Goal: Task Accomplishment & Management: Manage account settings

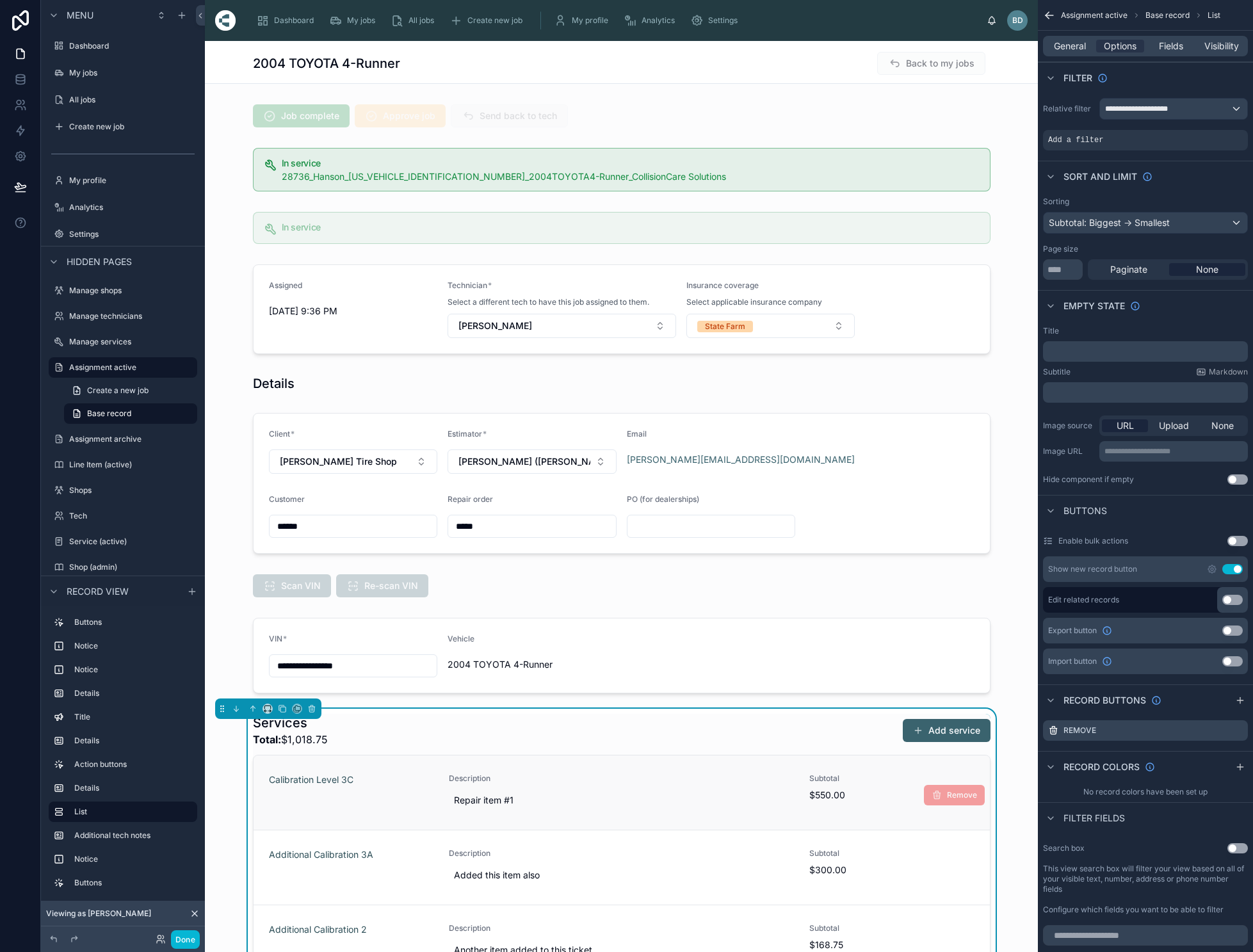
scroll to position [237, 0]
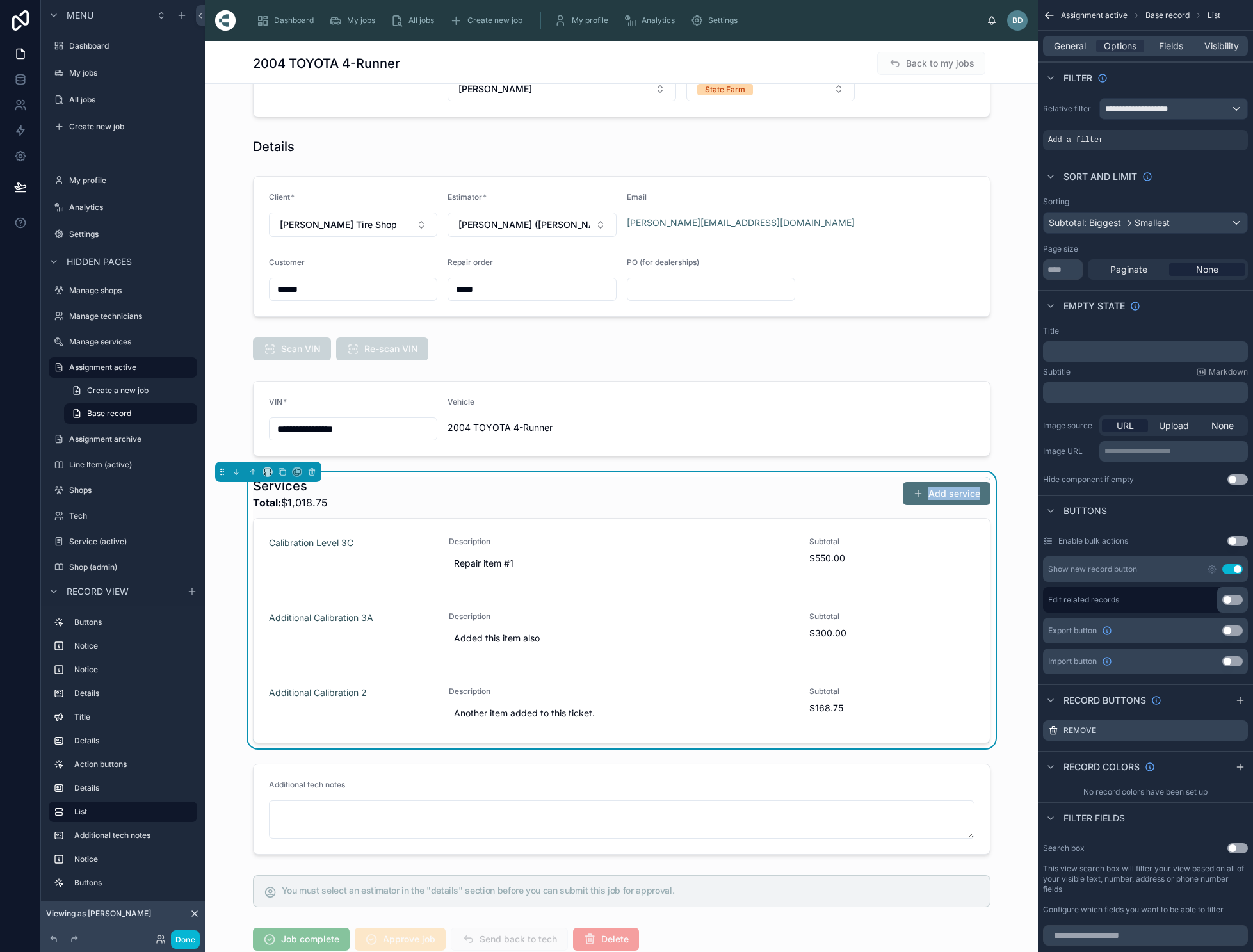
click at [953, 490] on button "Add service" at bounding box center [947, 493] width 88 height 23
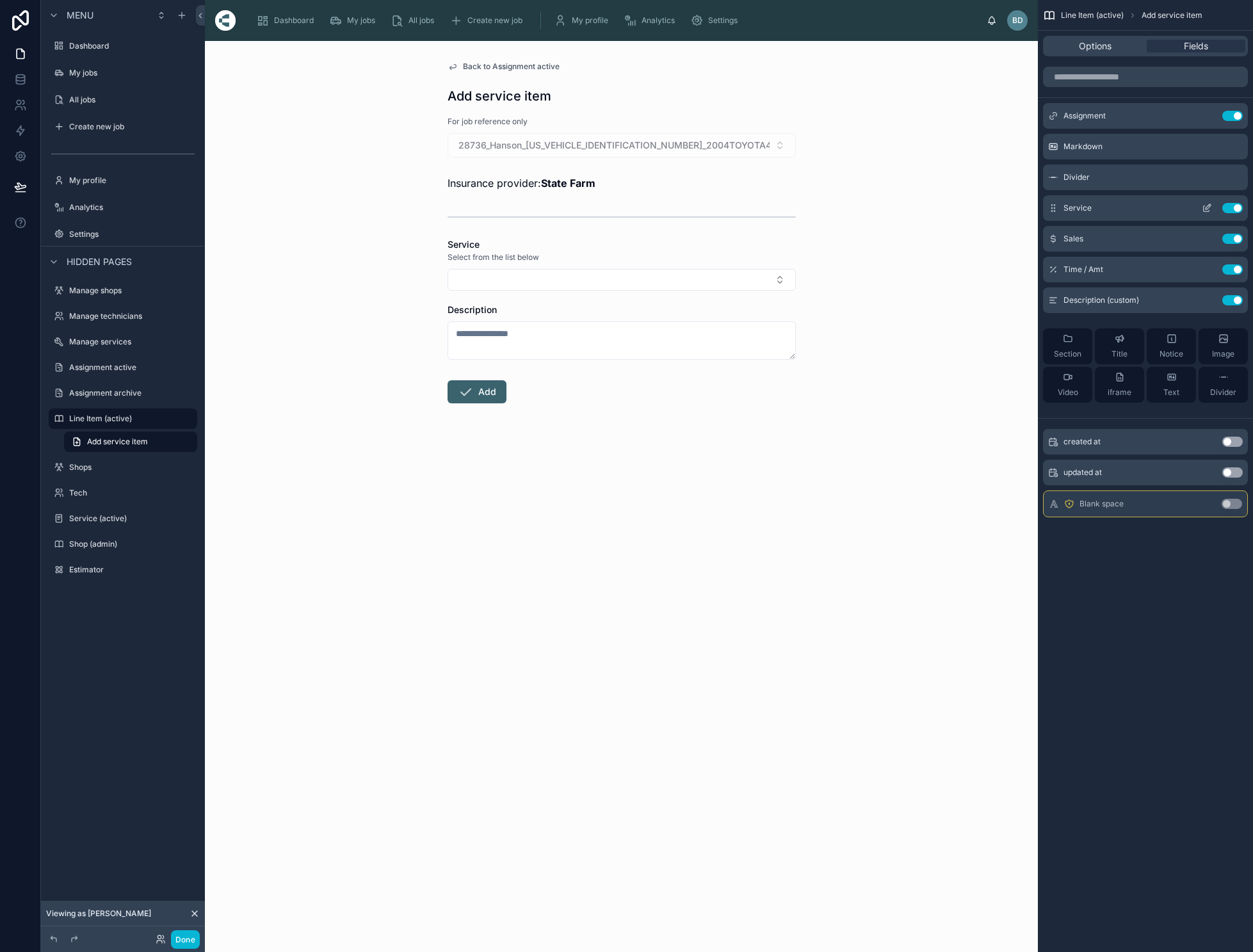
click at [1211, 208] on icon "scrollable content" at bounding box center [1208, 207] width 5 height 5
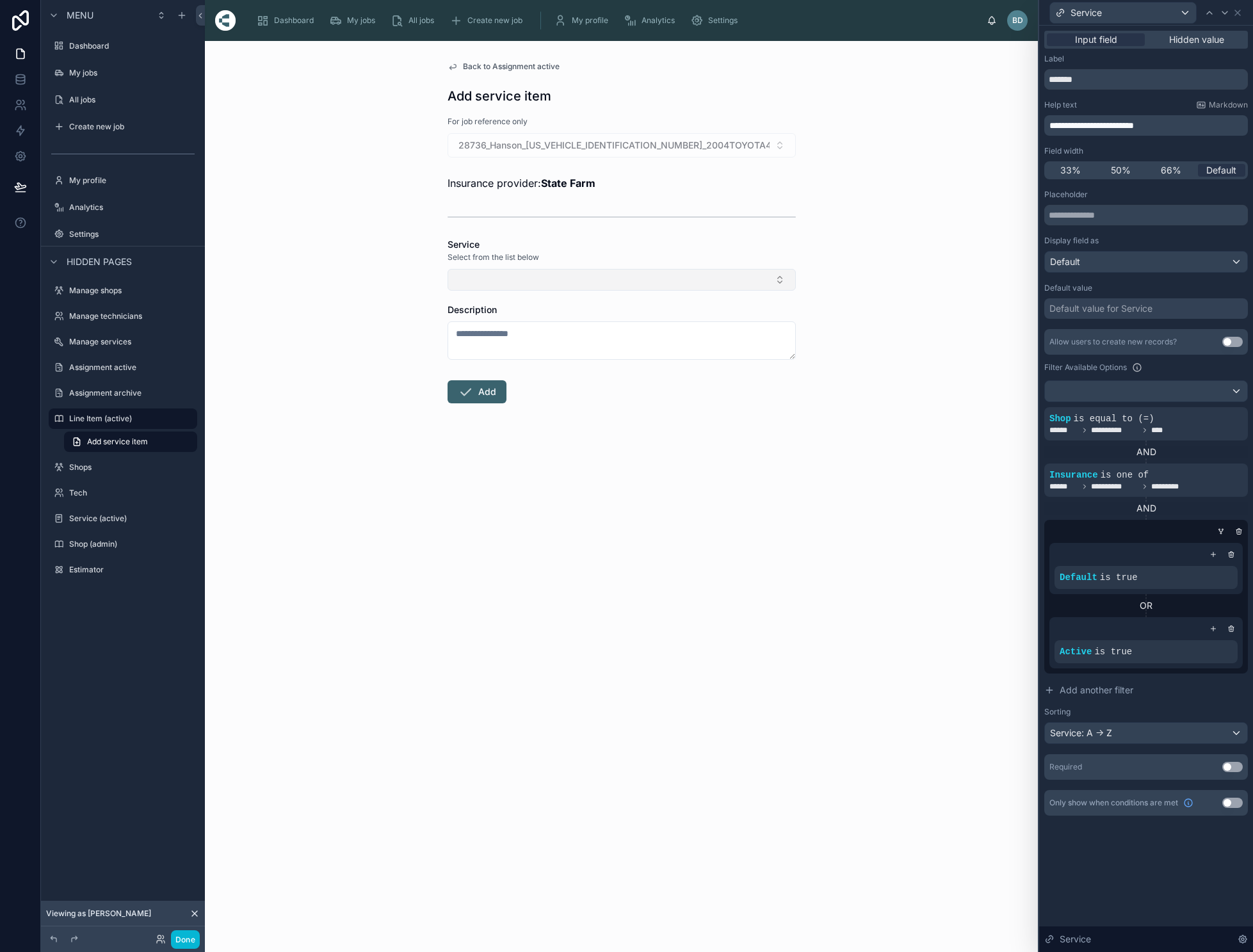
click at [787, 279] on button "Select Button" at bounding box center [622, 279] width 349 height 22
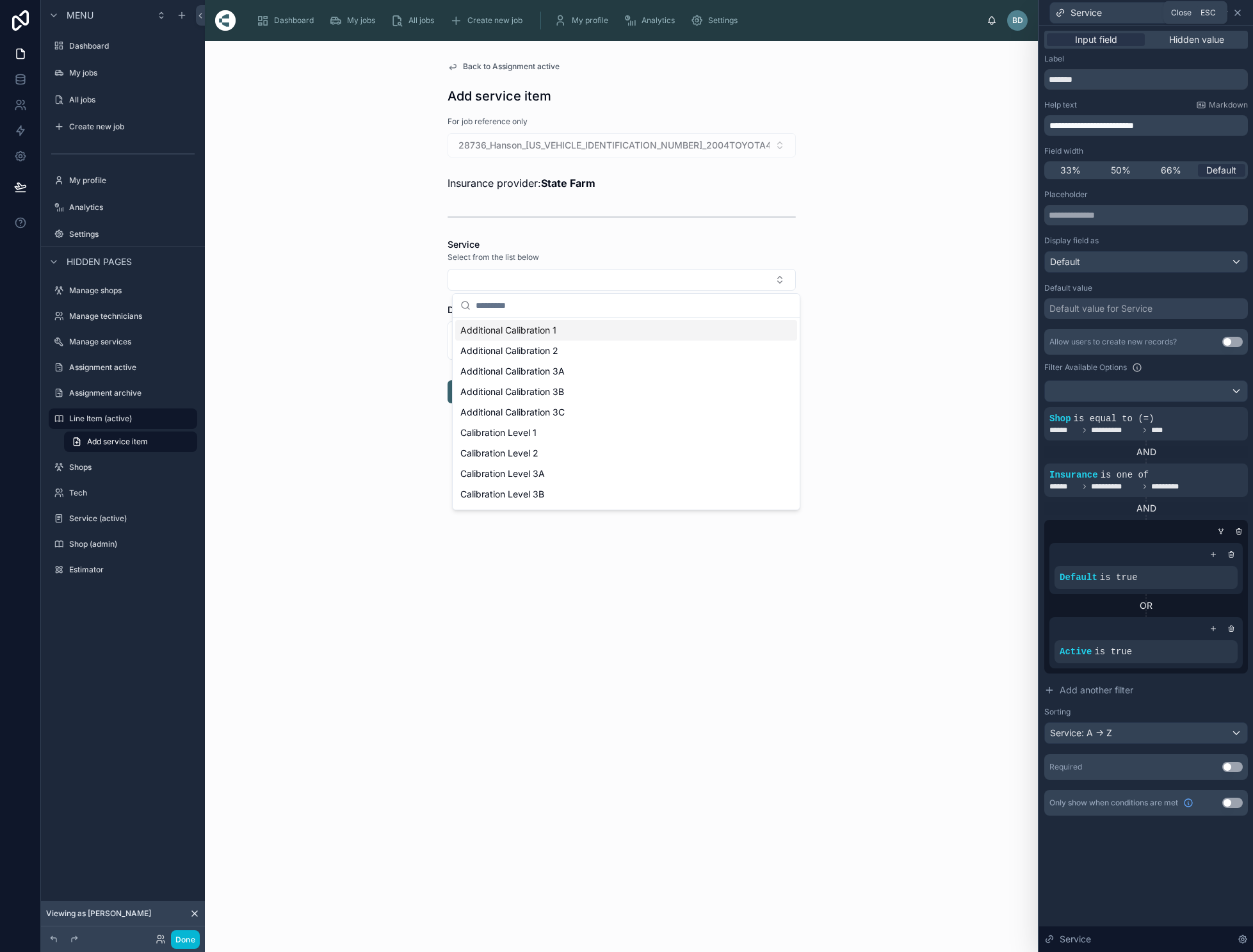
click at [1240, 14] on icon at bounding box center [1238, 13] width 5 height 5
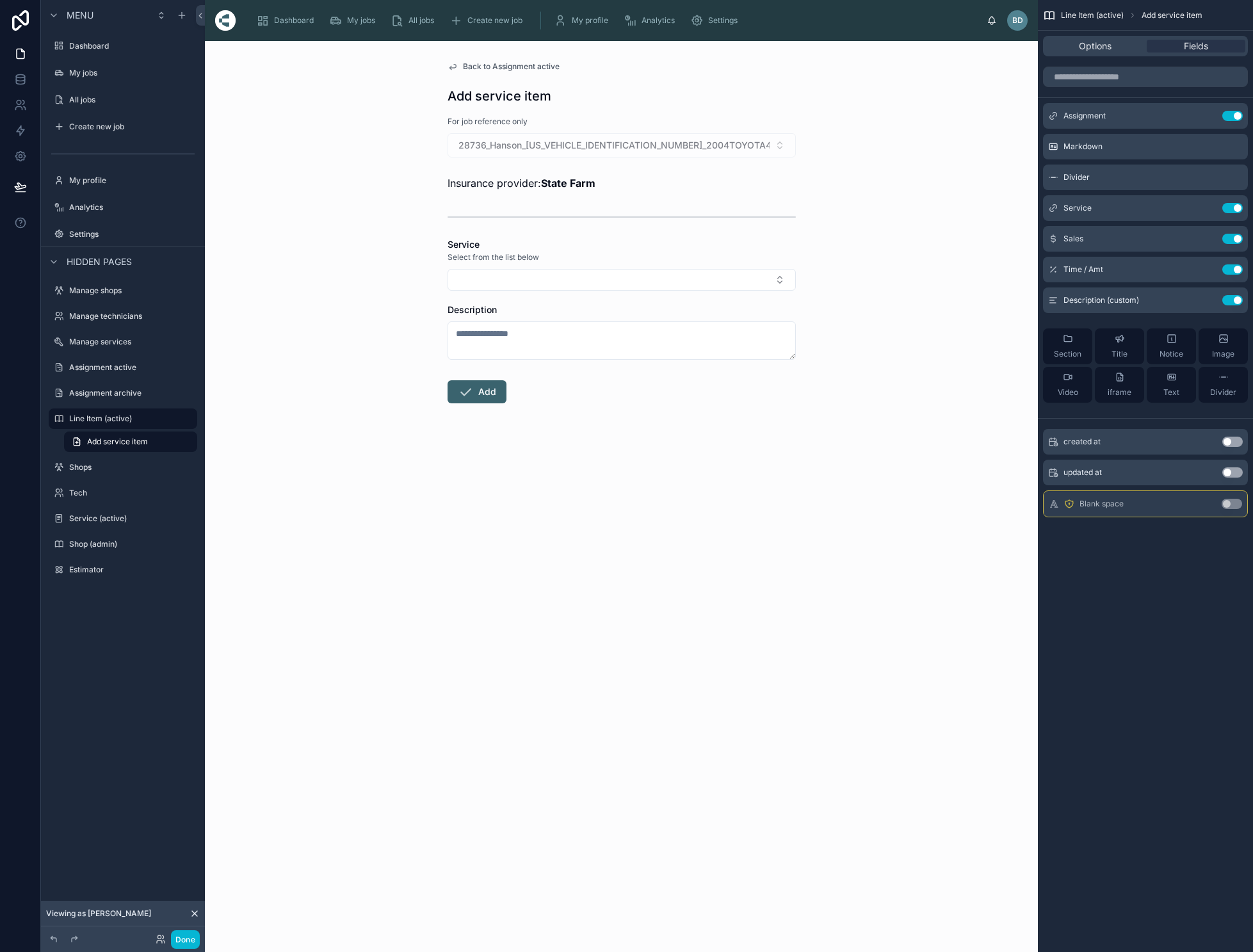
click at [556, 65] on span "Back to Assignment active" at bounding box center [511, 67] width 97 height 11
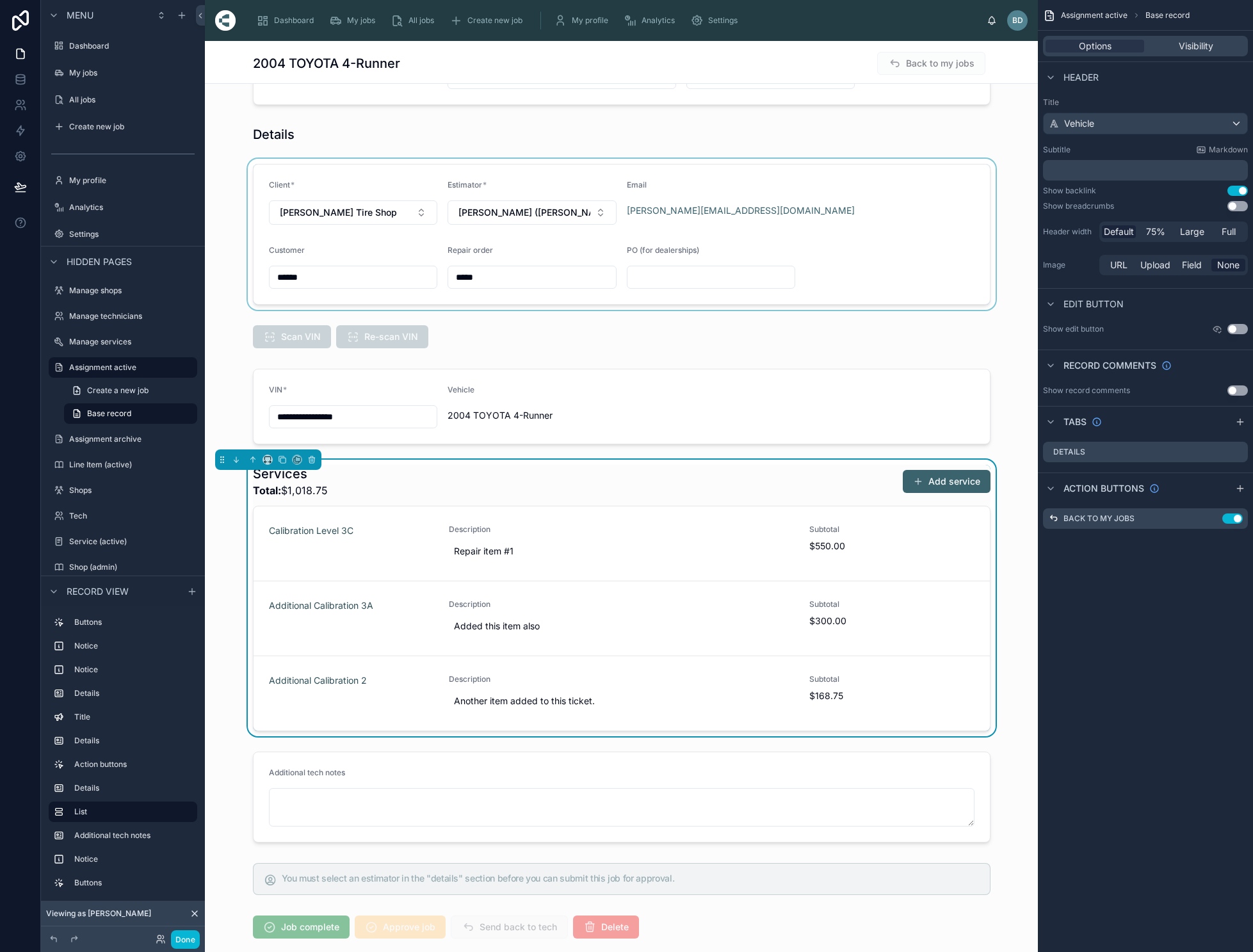
scroll to position [35, 0]
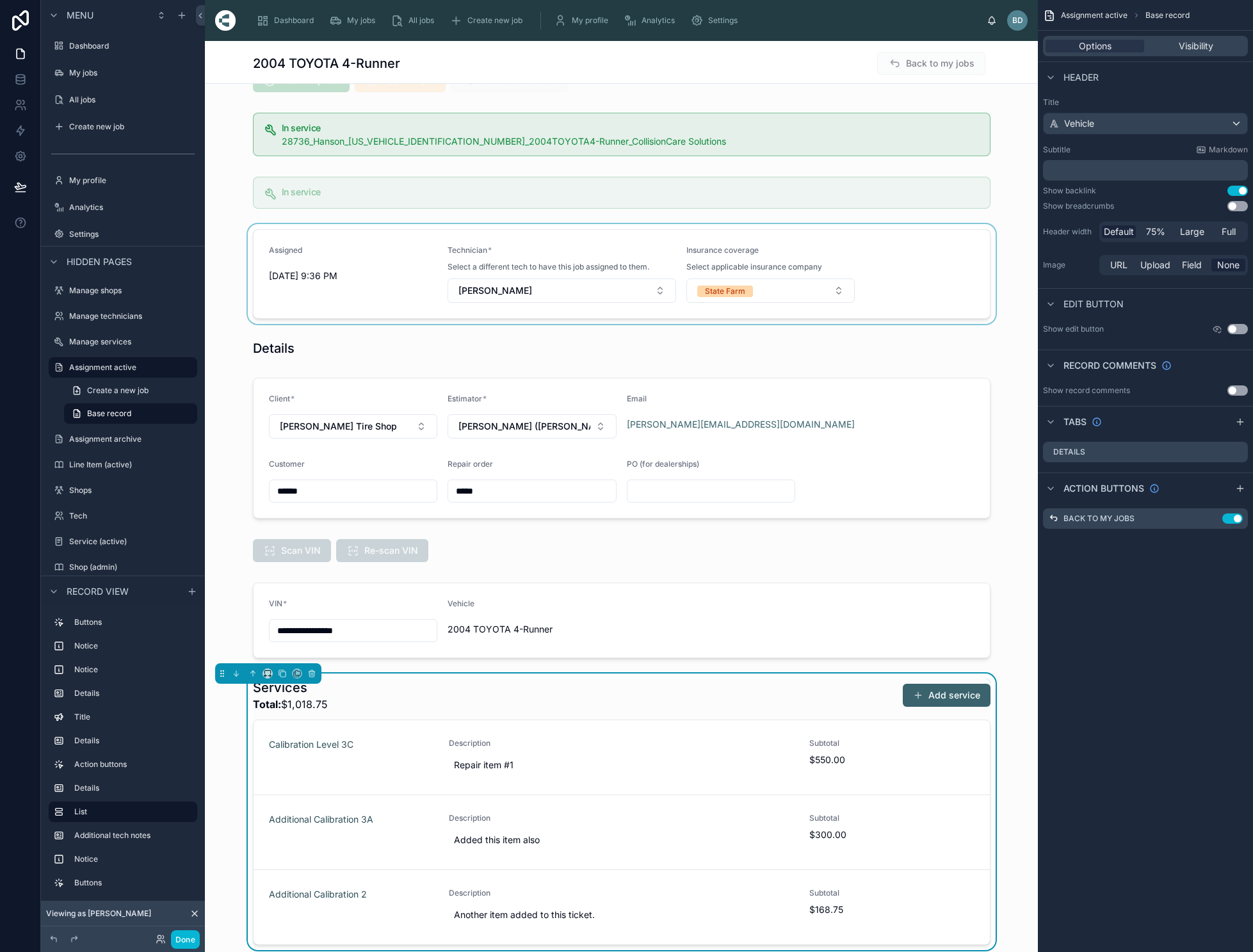
click at [916, 274] on div at bounding box center [622, 274] width 833 height 100
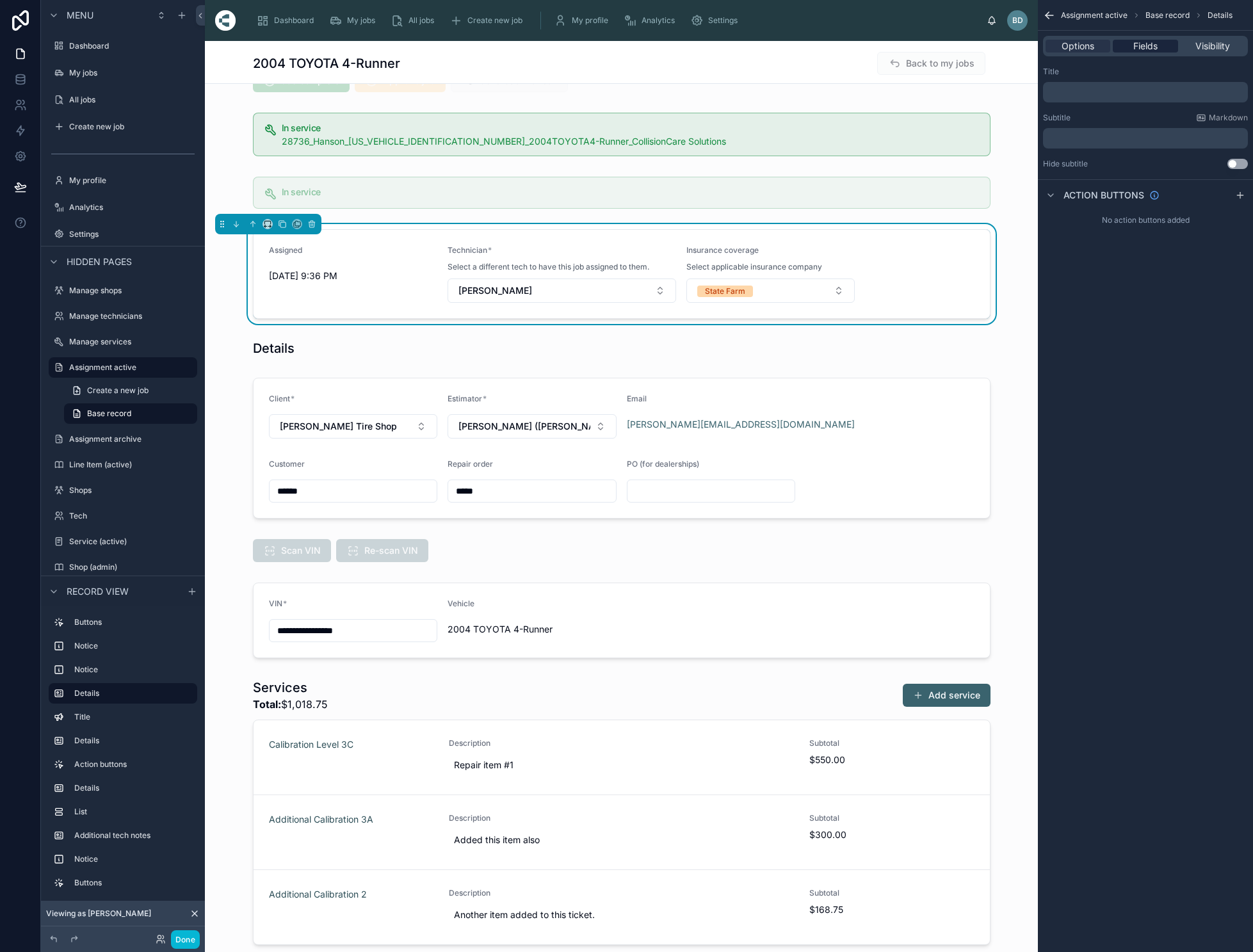
click at [1150, 43] on span "Fields" at bounding box center [1146, 45] width 24 height 13
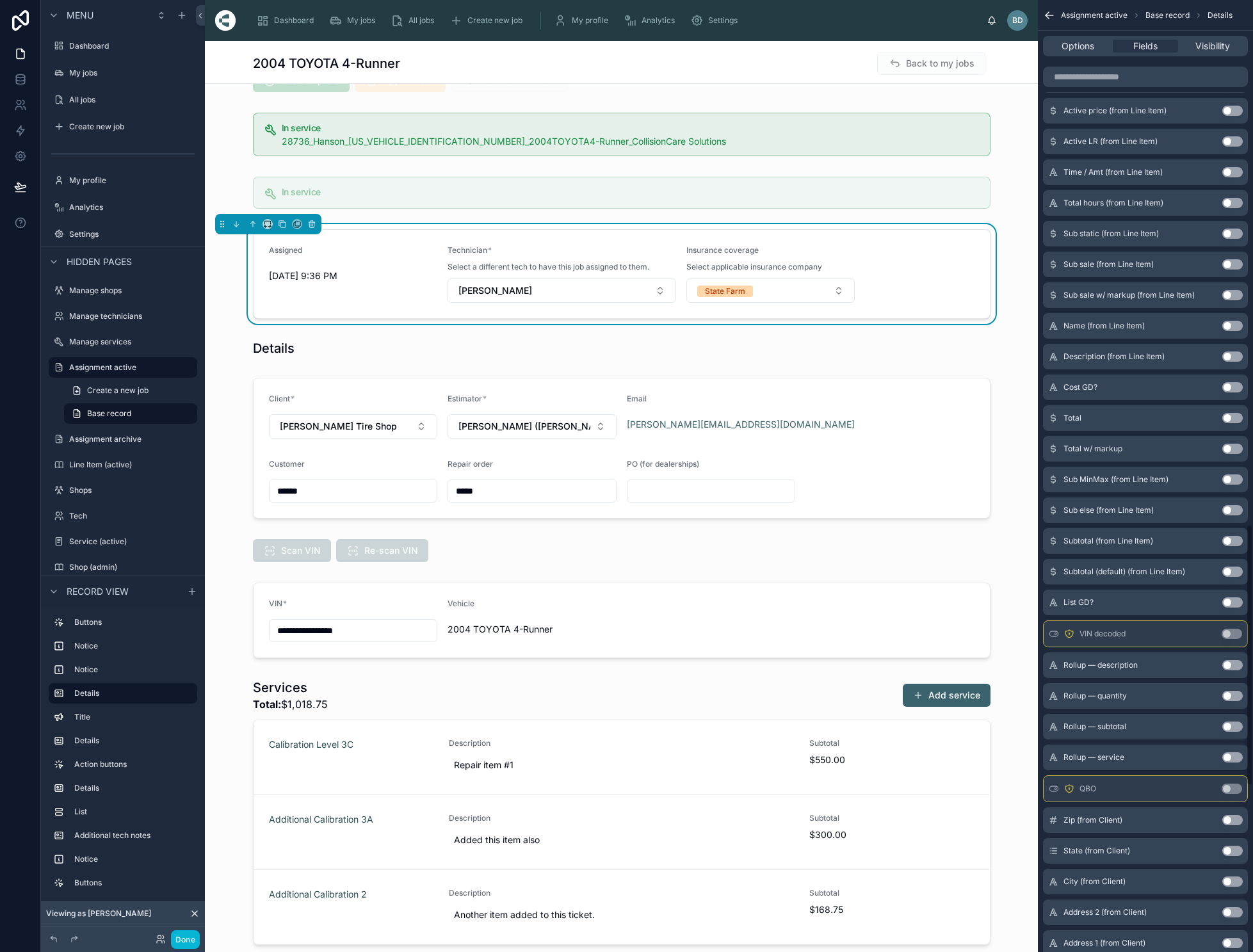
scroll to position [33, 0]
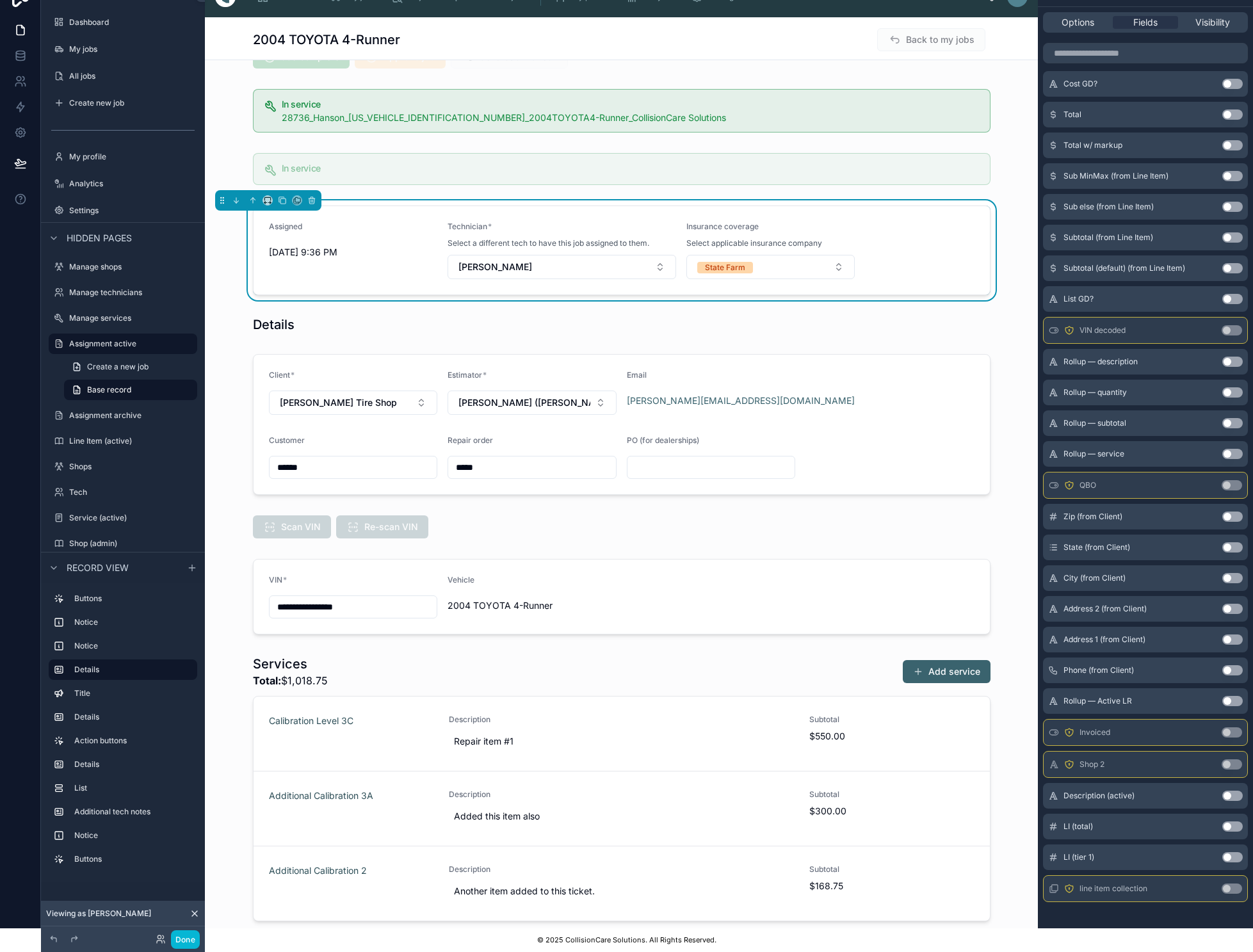
click at [1240, 852] on button "Use setting" at bounding box center [1233, 857] width 20 height 11
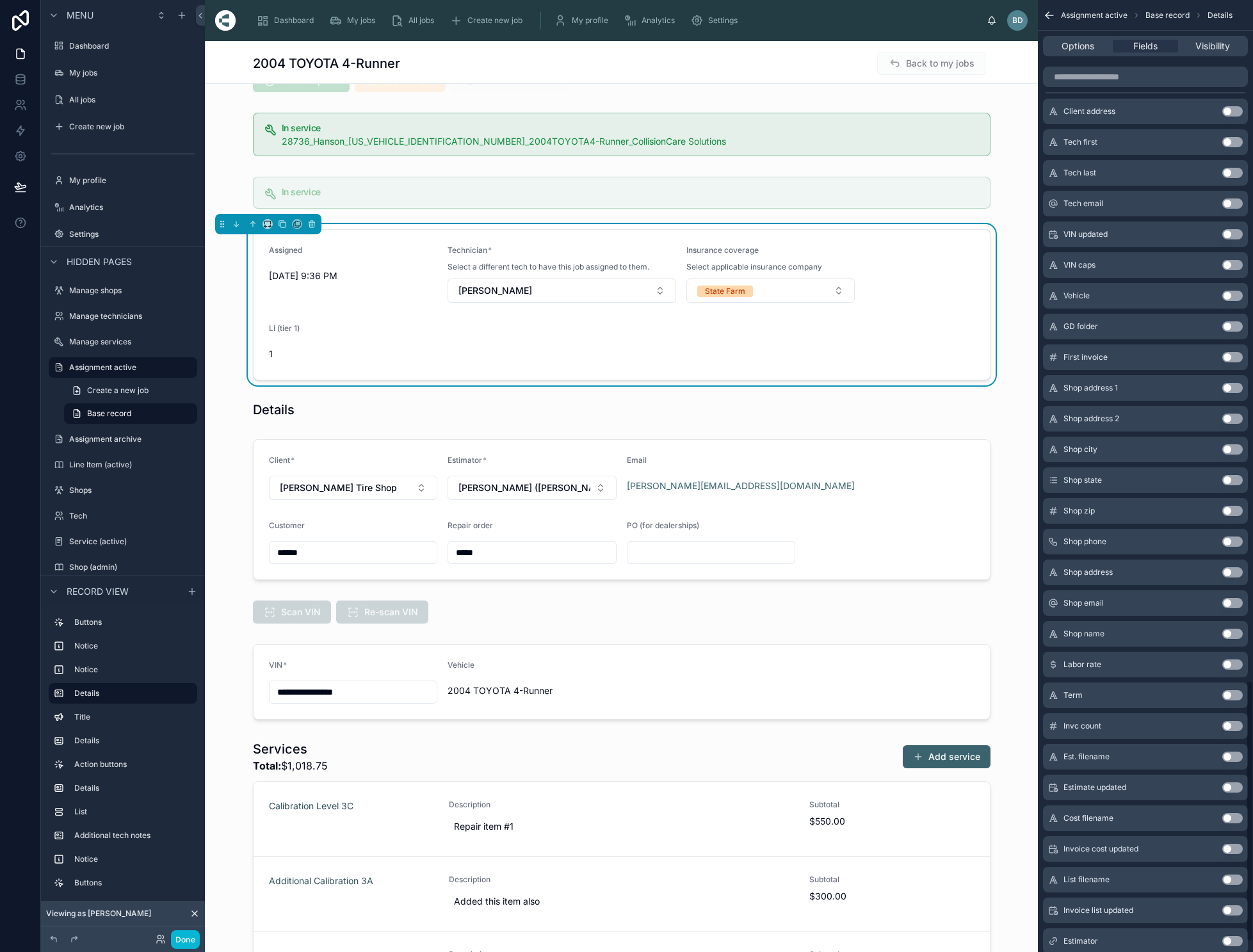
scroll to position [0, 0]
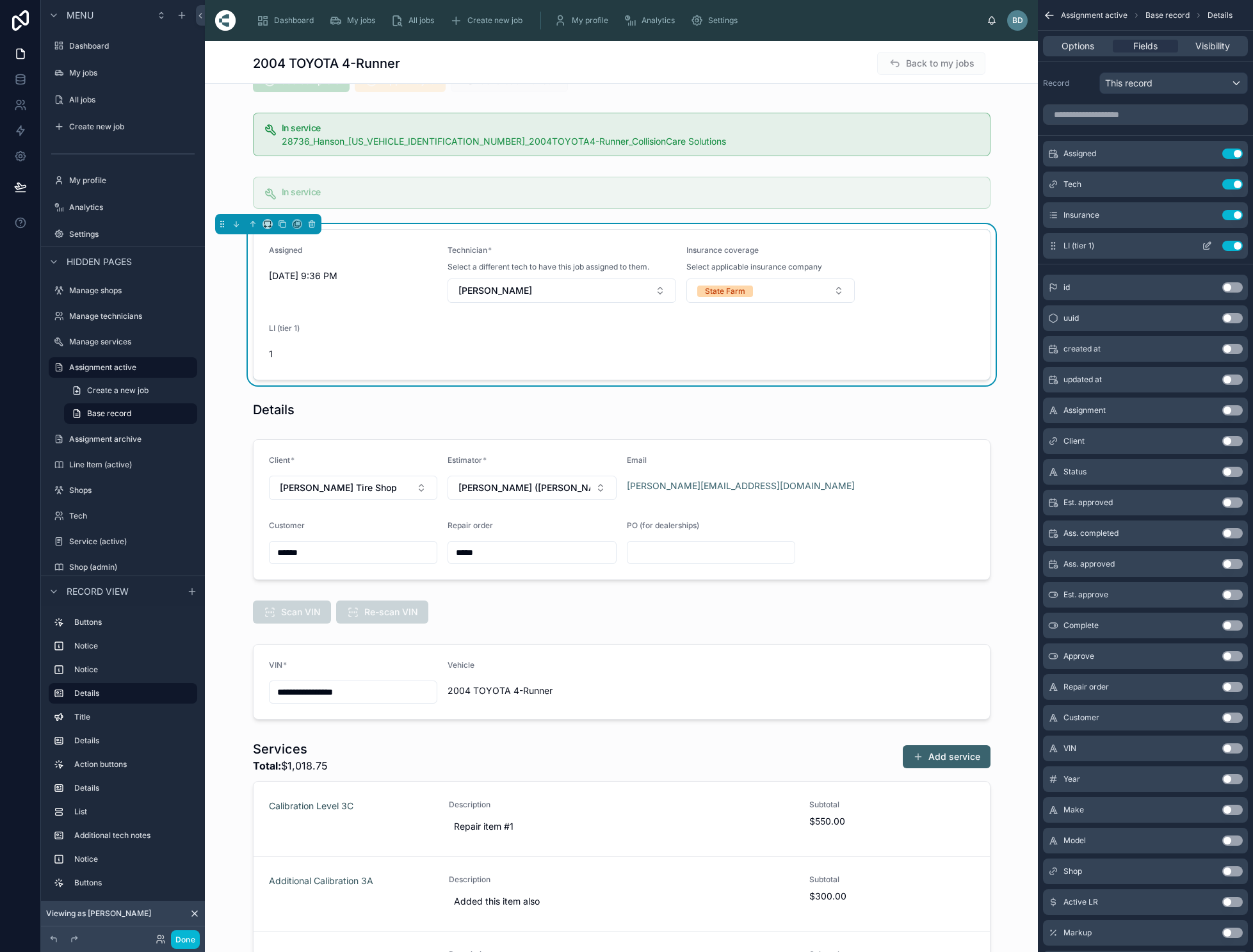
click at [1210, 242] on button "scrollable content" at bounding box center [1207, 246] width 20 height 11
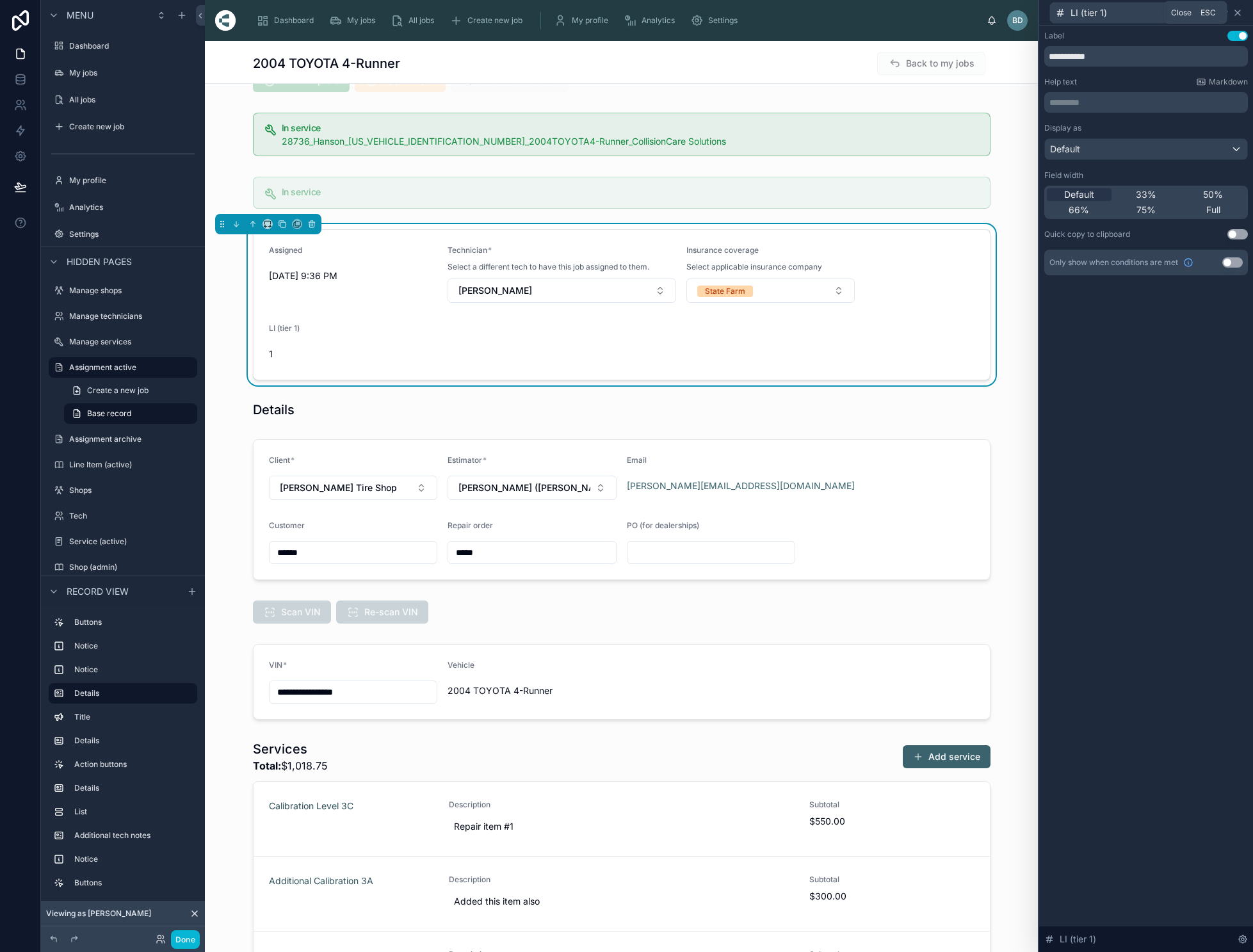
click at [1243, 11] on icon at bounding box center [1238, 13] width 11 height 11
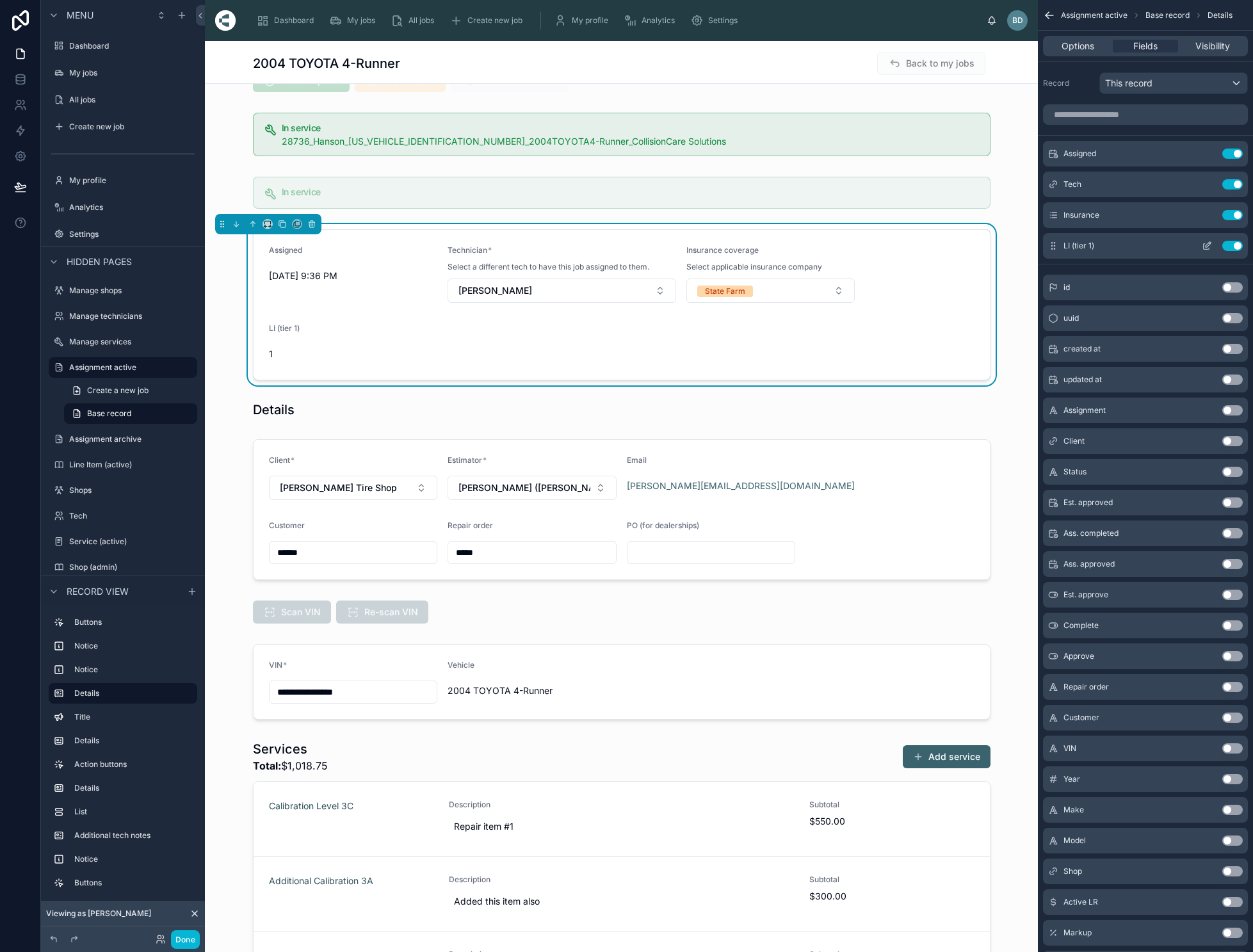
click at [1212, 242] on icon "scrollable content" at bounding box center [1208, 246] width 11 height 11
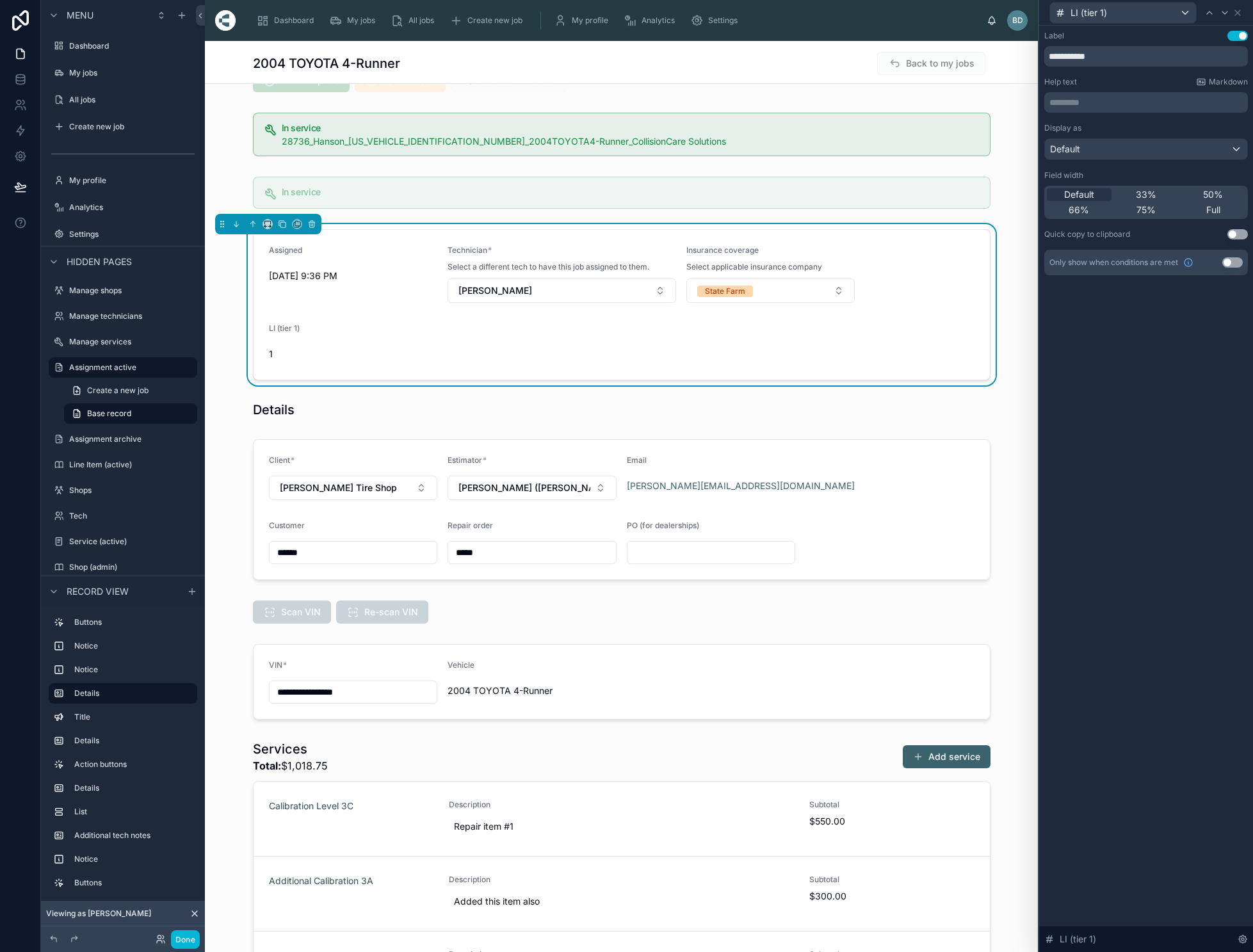
click at [1248, 150] on div "Default" at bounding box center [1146, 149] width 202 height 20
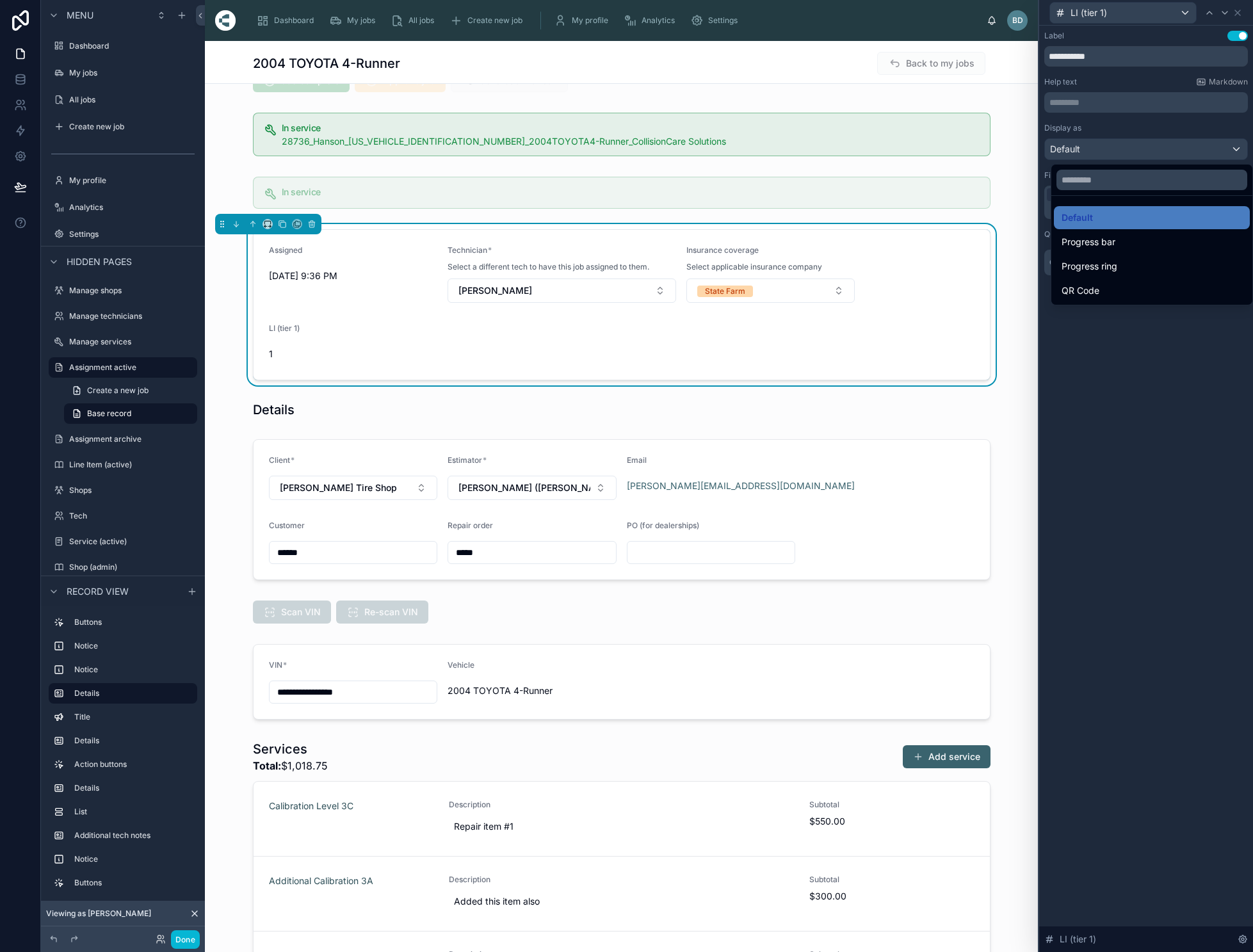
click at [1169, 371] on div at bounding box center [1146, 476] width 214 height 952
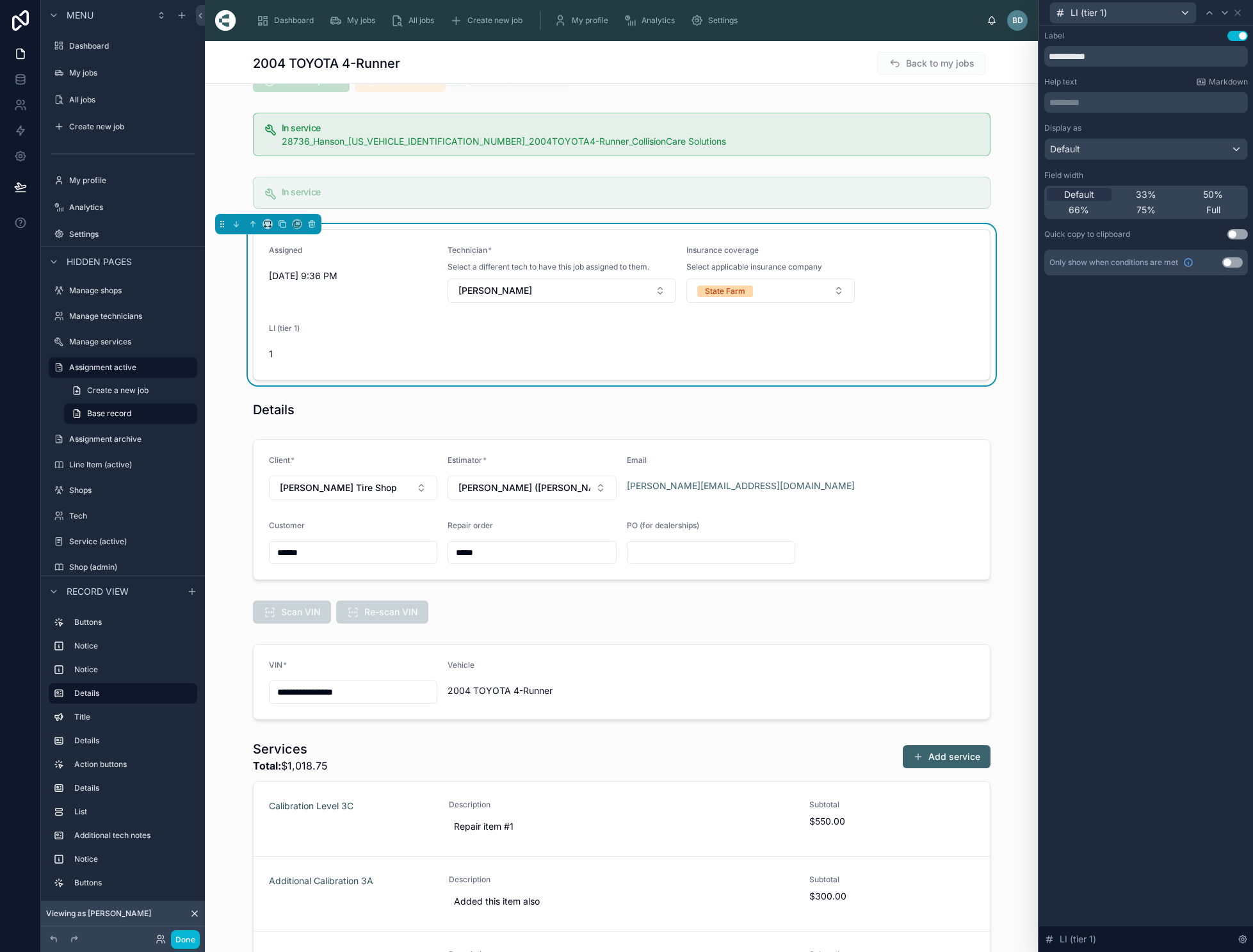
click at [1239, 260] on button "Use setting" at bounding box center [1233, 263] width 20 height 11
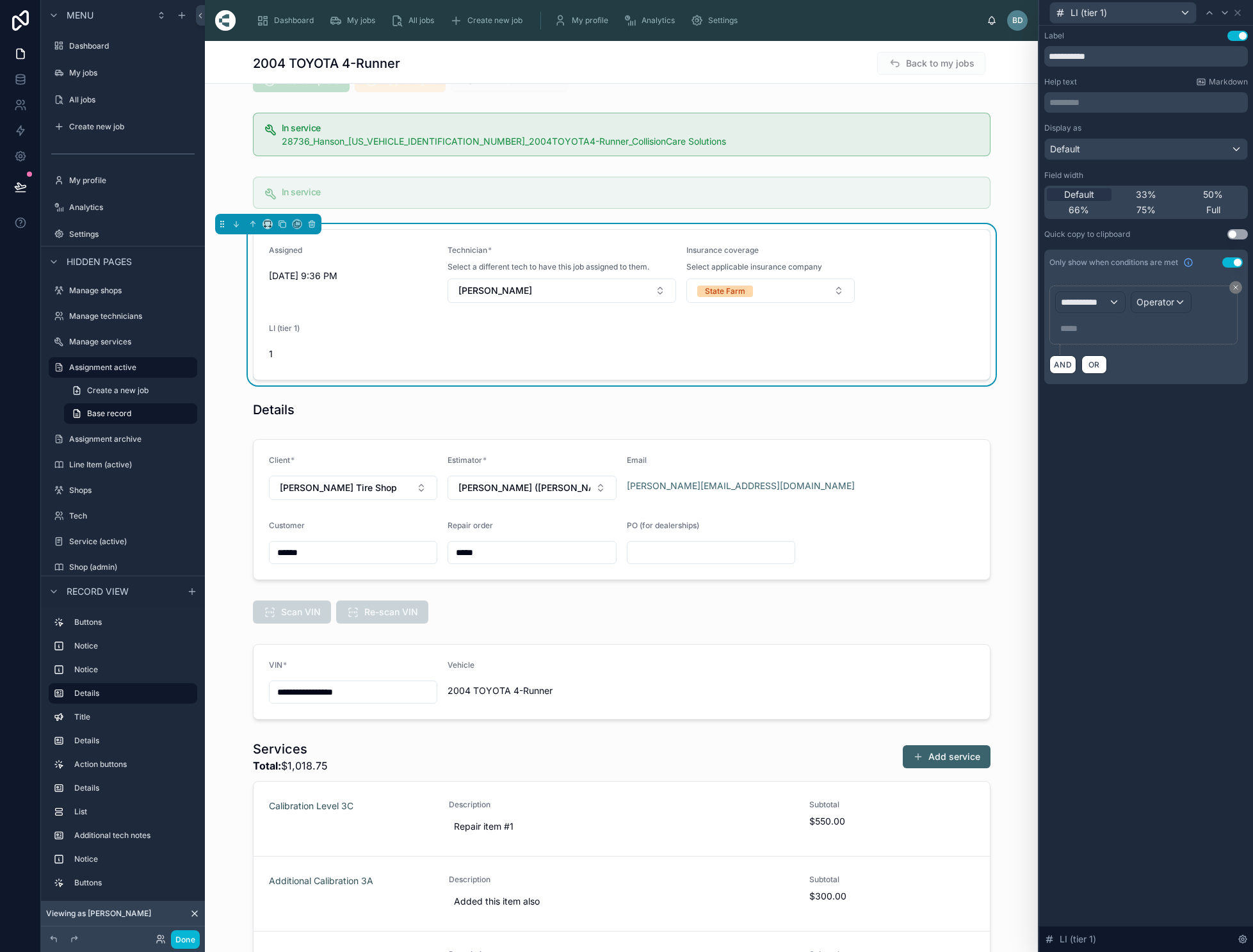
click at [1121, 304] on div "**********" at bounding box center [1090, 302] width 69 height 20
click at [1113, 373] on span "Assignment" at bounding box center [1100, 370] width 49 height 15
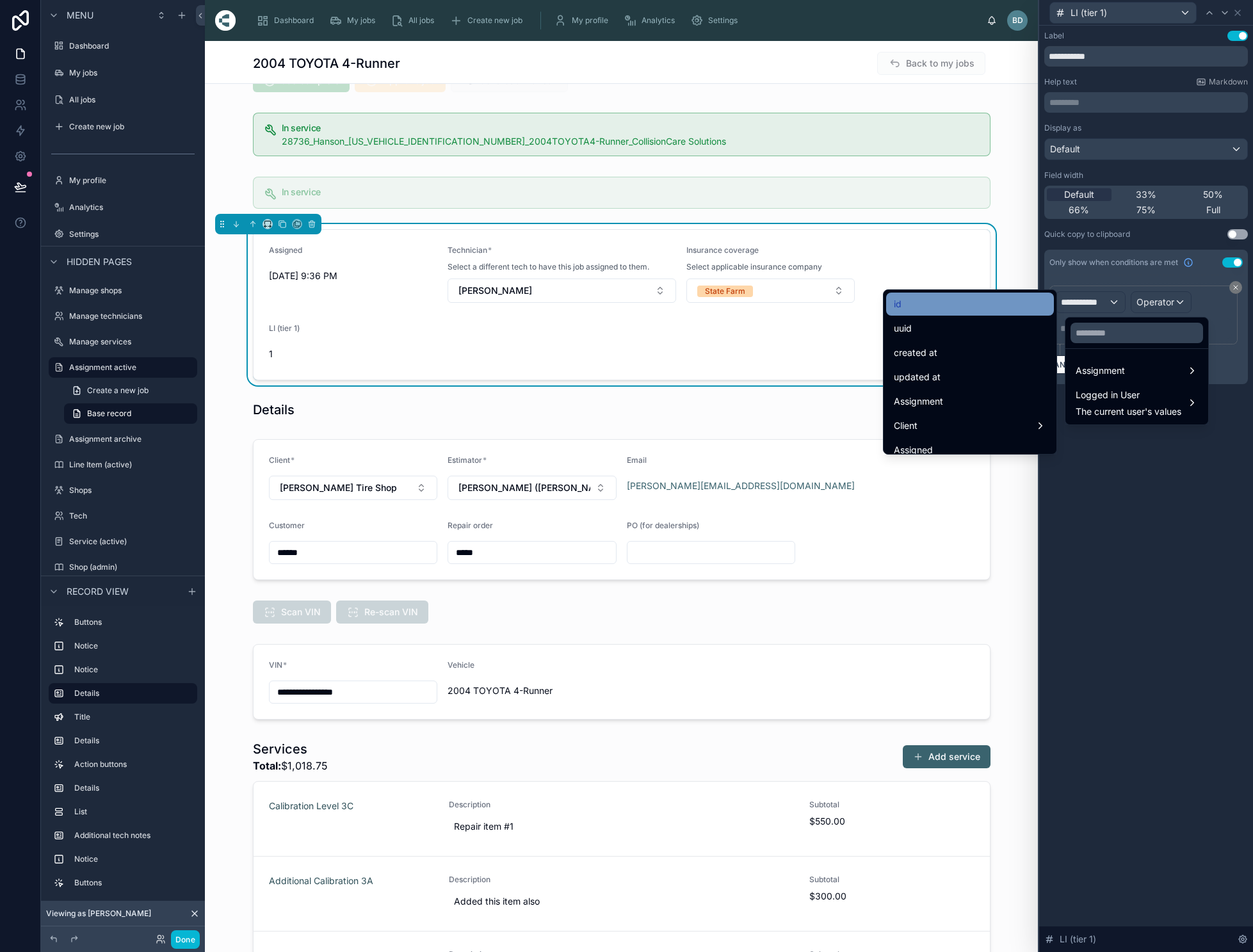
click at [941, 299] on div "id" at bounding box center [970, 304] width 152 height 15
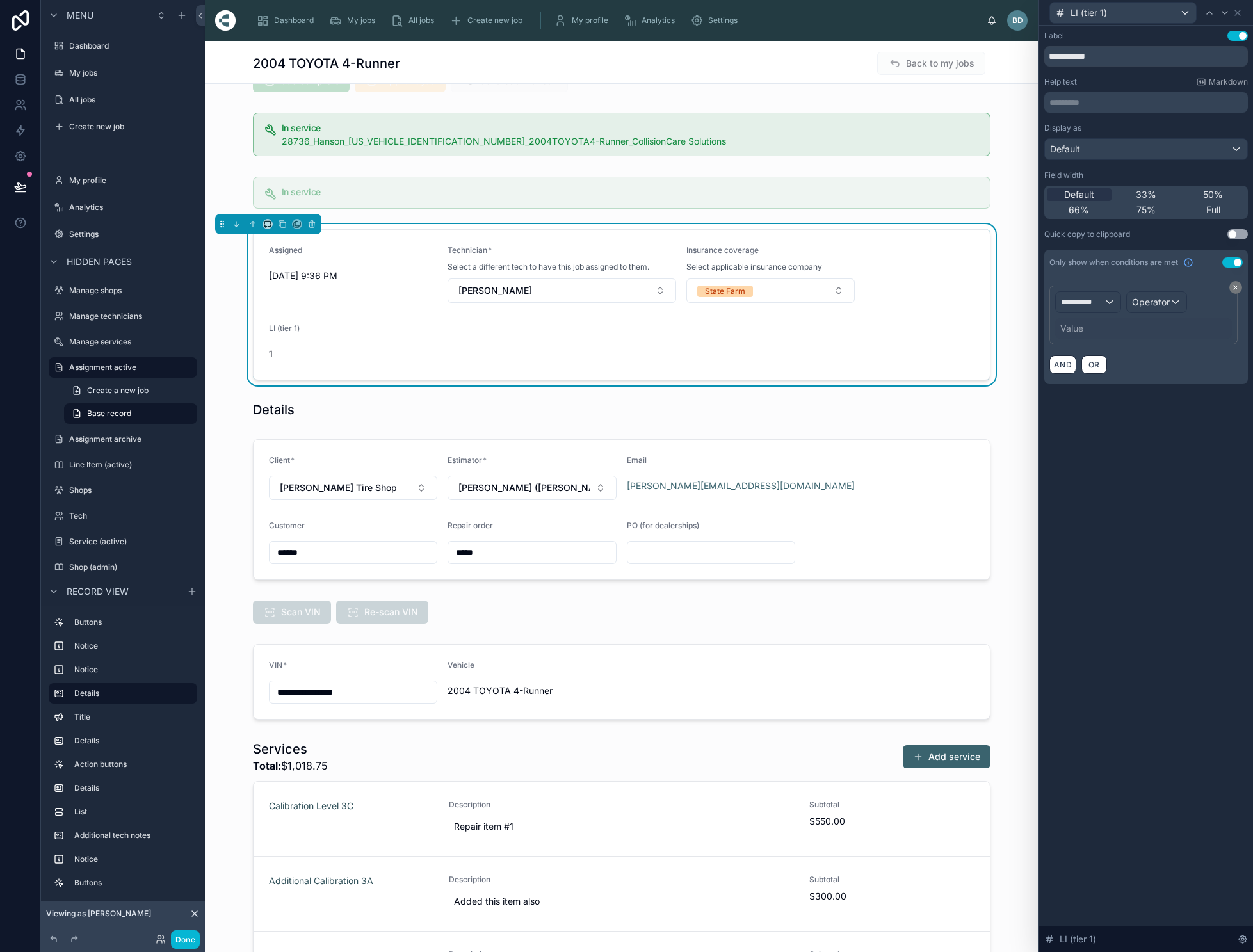
click at [1161, 303] on span "Operator" at bounding box center [1151, 302] width 38 height 11
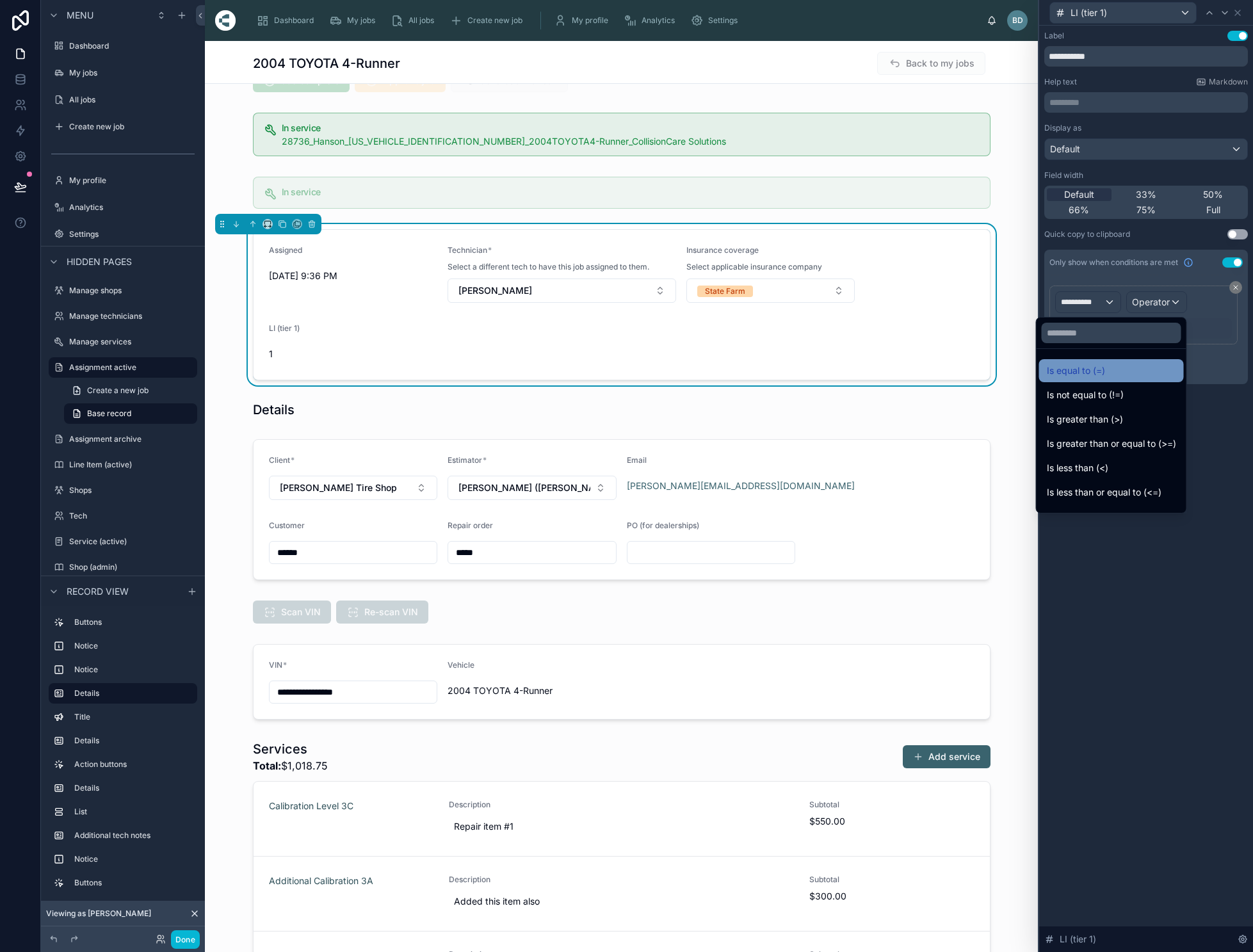
click at [1101, 364] on span "Is equal to (=)" at bounding box center [1076, 370] width 58 height 15
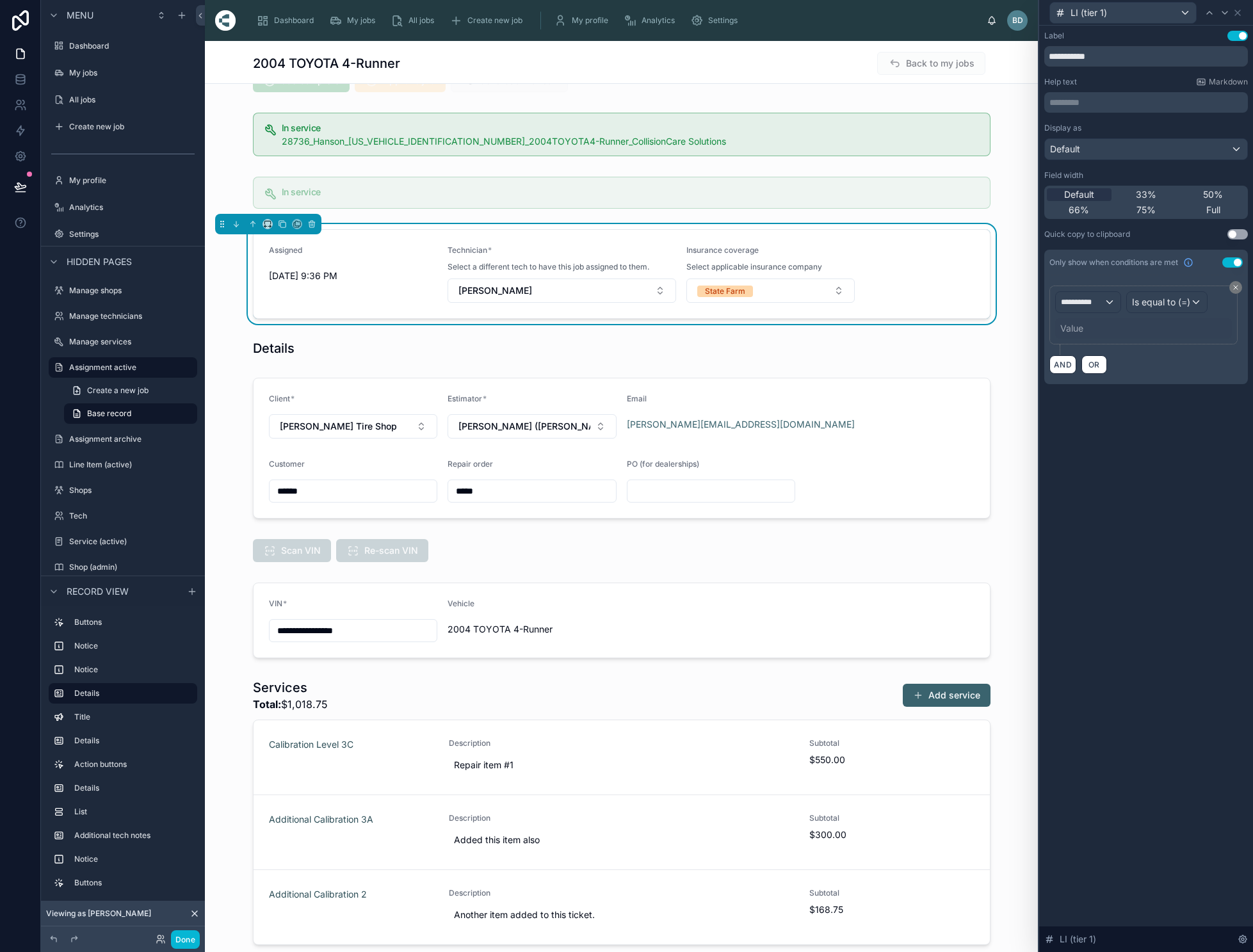
click at [1084, 329] on div "Value" at bounding box center [1072, 328] width 23 height 13
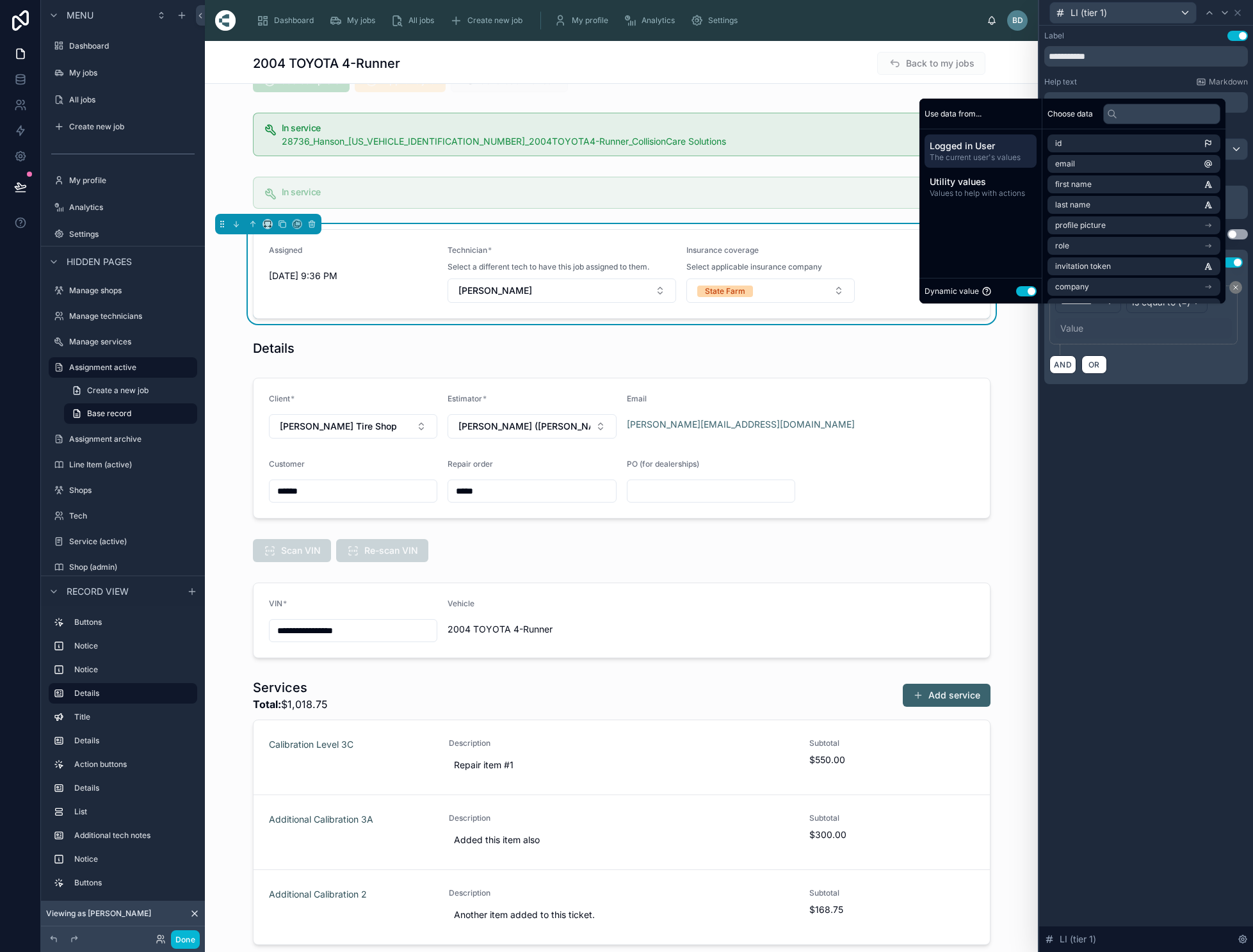
click at [1037, 296] on button "Use setting" at bounding box center [1026, 291] width 20 height 11
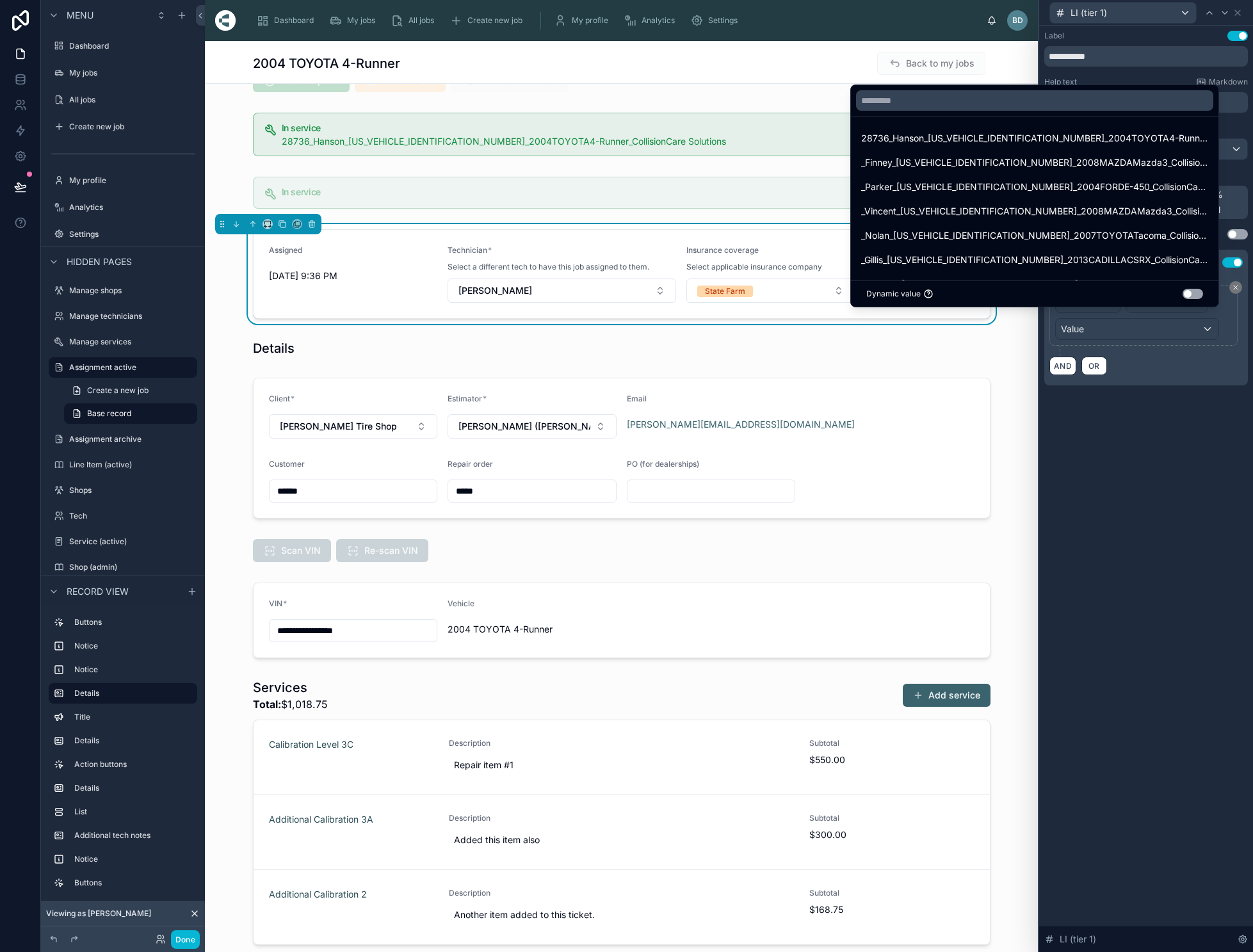
click at [1112, 334] on div at bounding box center [1146, 476] width 214 height 952
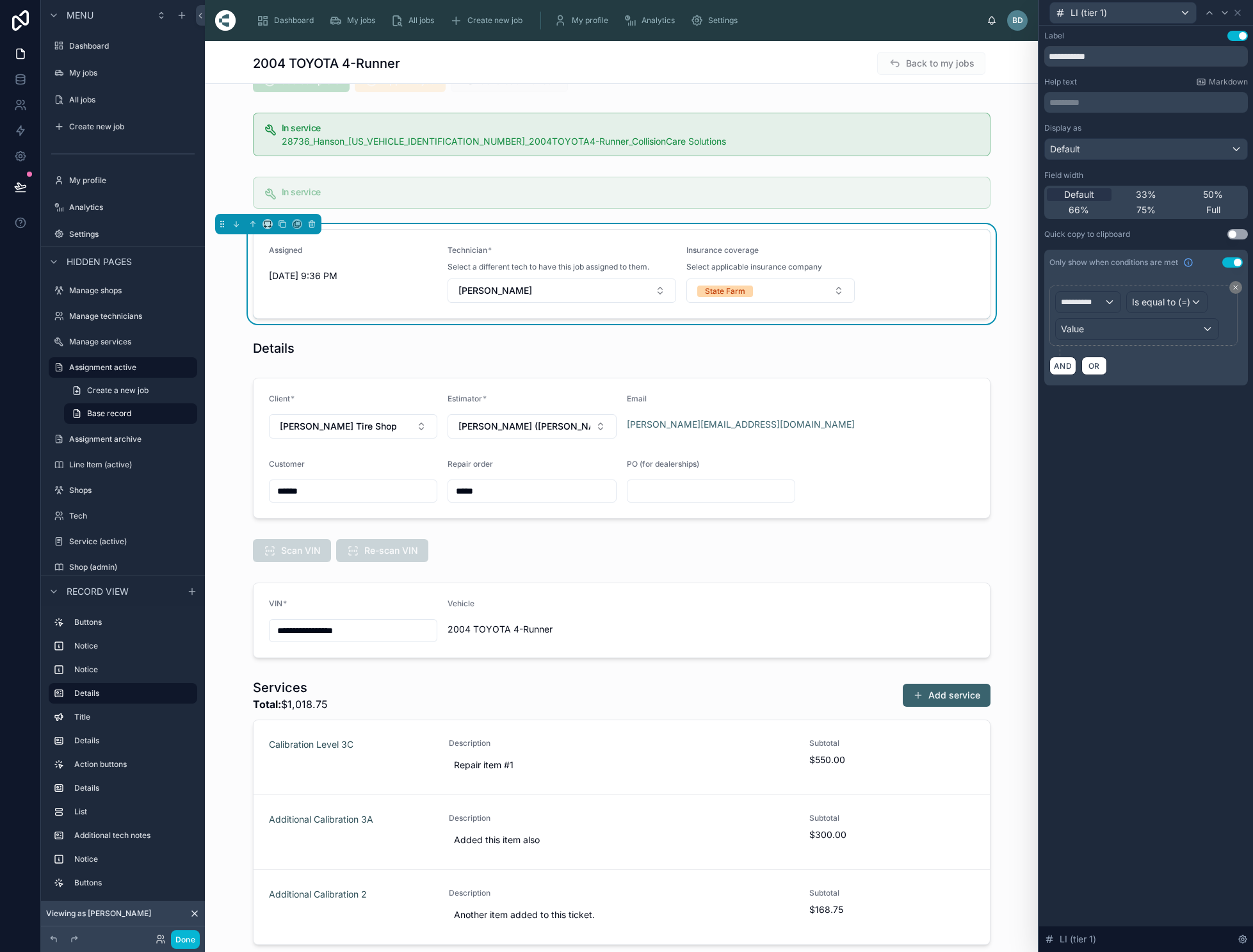
click at [1101, 329] on div "Value" at bounding box center [1137, 329] width 163 height 20
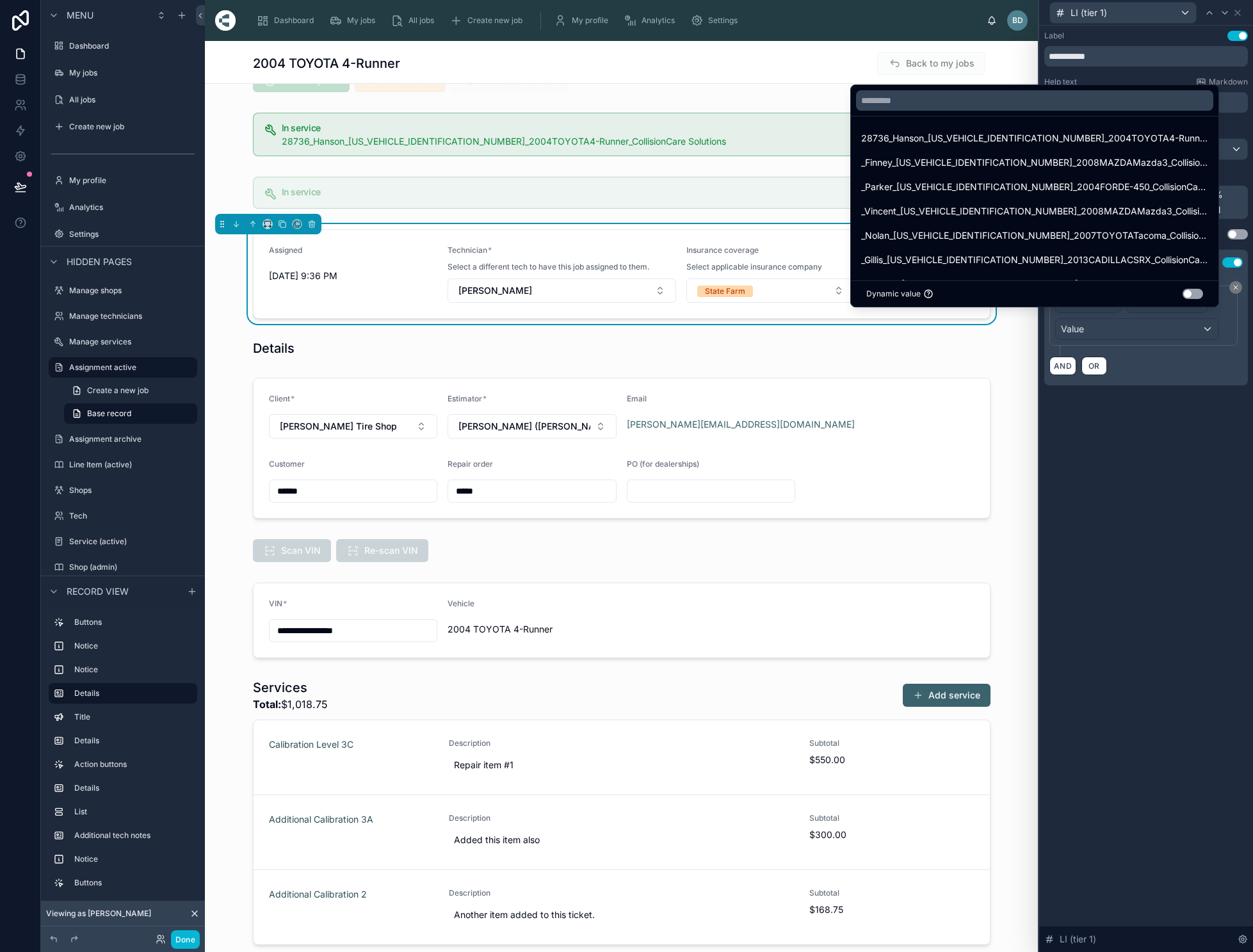
click at [1198, 299] on button "Use setting" at bounding box center [1192, 294] width 20 height 11
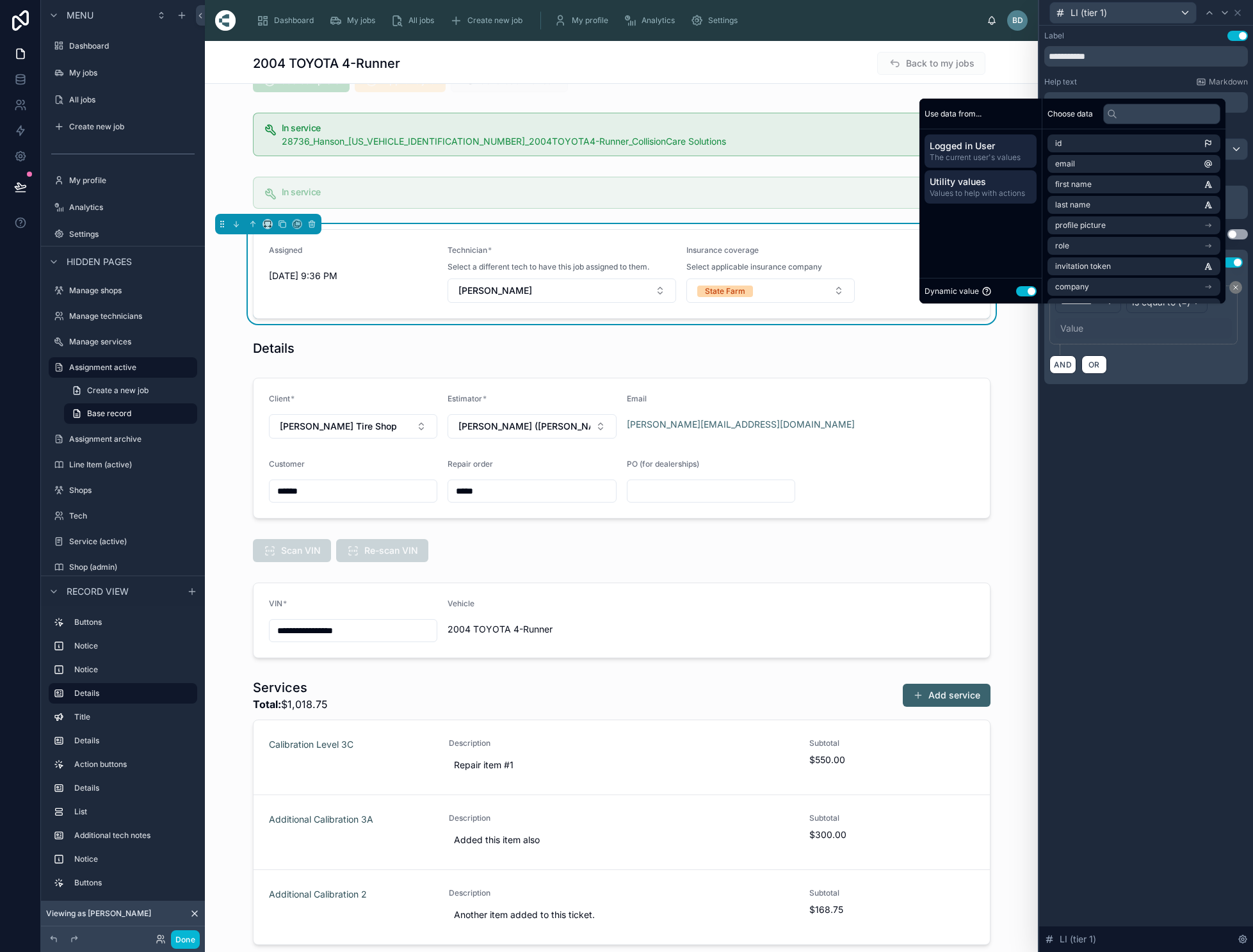
click at [991, 188] on span "Utility values" at bounding box center [981, 181] width 102 height 13
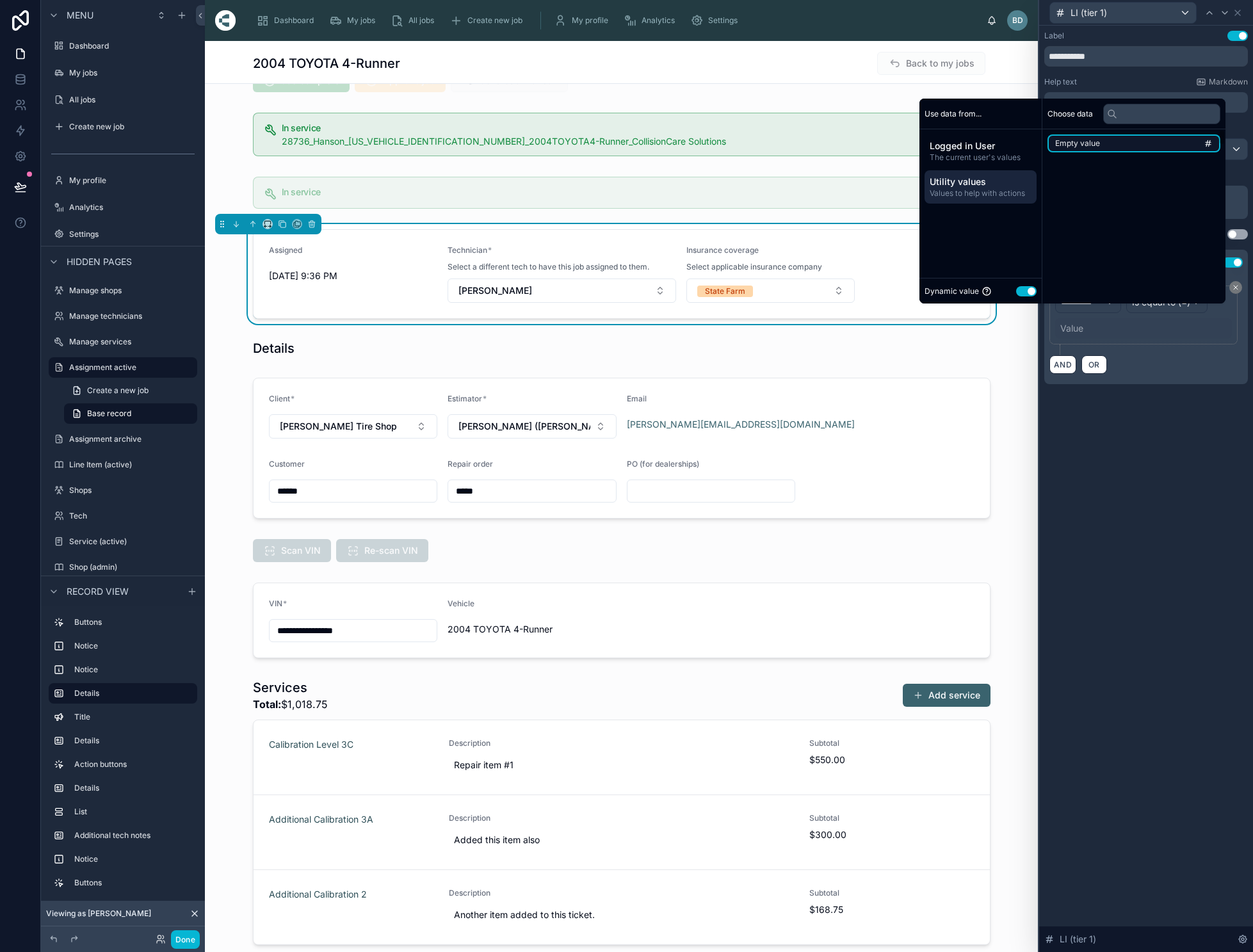
click at [1091, 148] on span "Empty value" at bounding box center [1078, 144] width 45 height 11
click at [1092, 148] on span "Empty value" at bounding box center [1085, 144] width 45 height 11
click at [1136, 526] on div "**********" at bounding box center [1146, 489] width 214 height 926
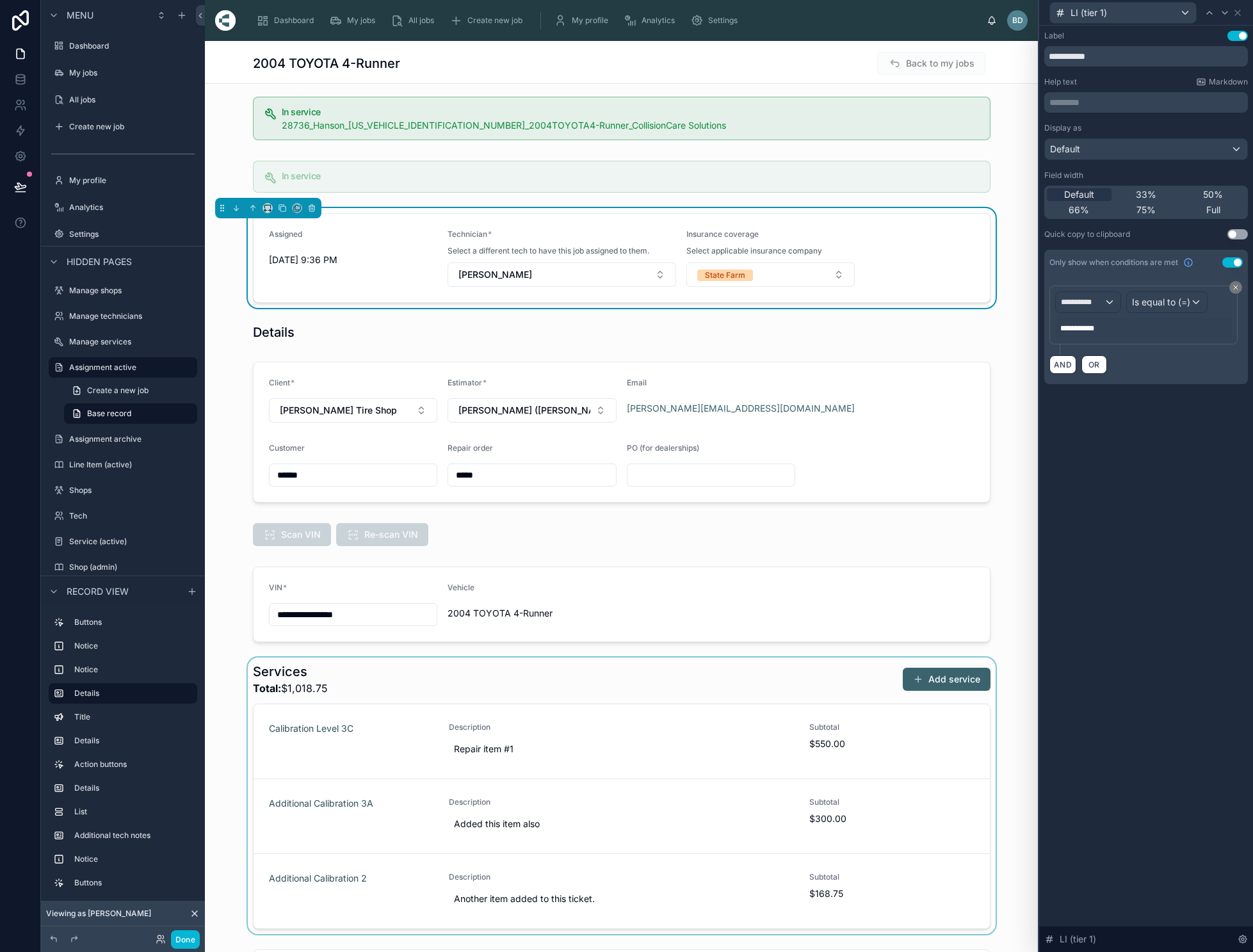
scroll to position [59, 0]
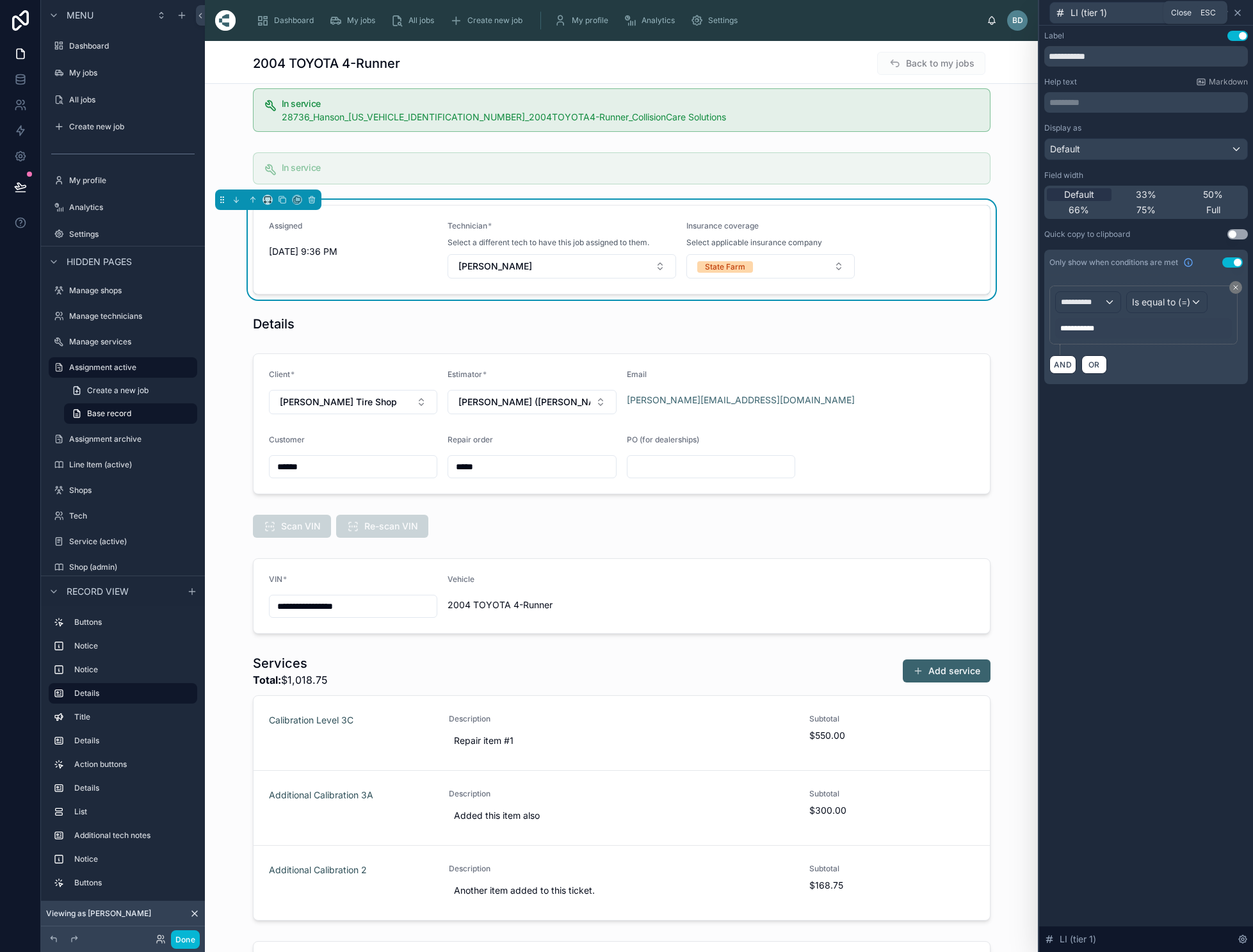
click at [1243, 13] on icon at bounding box center [1238, 13] width 11 height 11
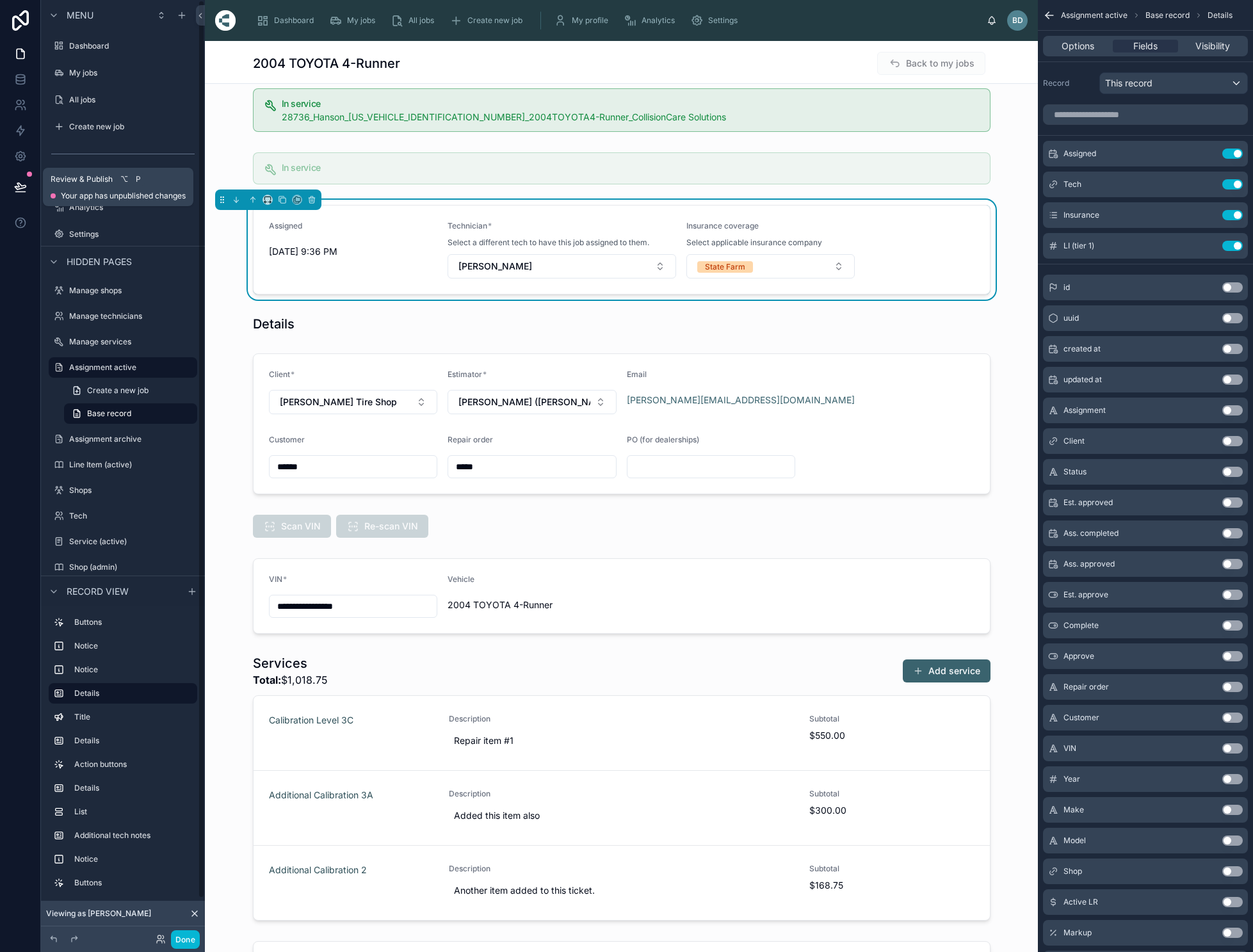
click at [19, 187] on icon at bounding box center [20, 186] width 11 height 7
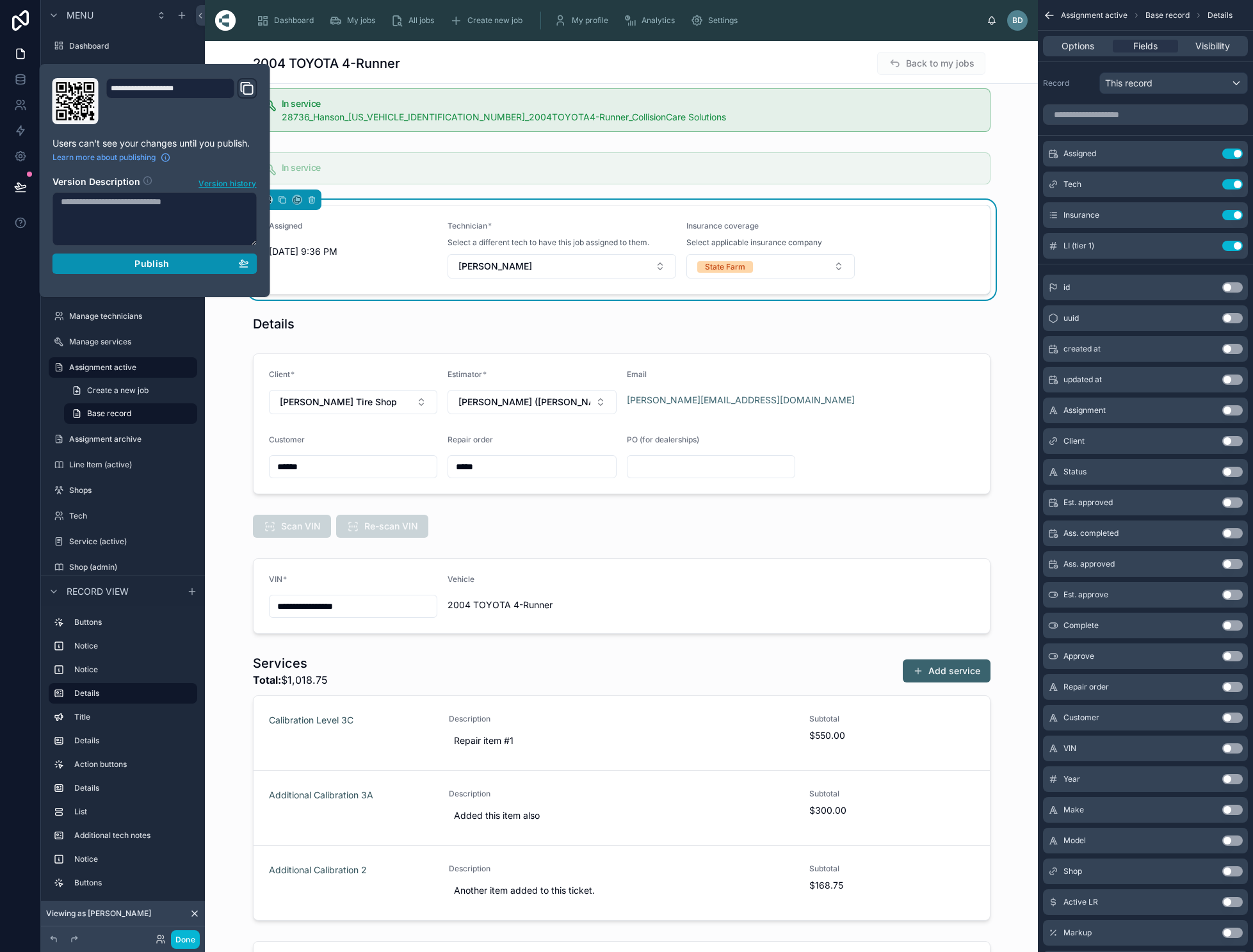
click at [121, 263] on div "Publish" at bounding box center [155, 264] width 189 height 11
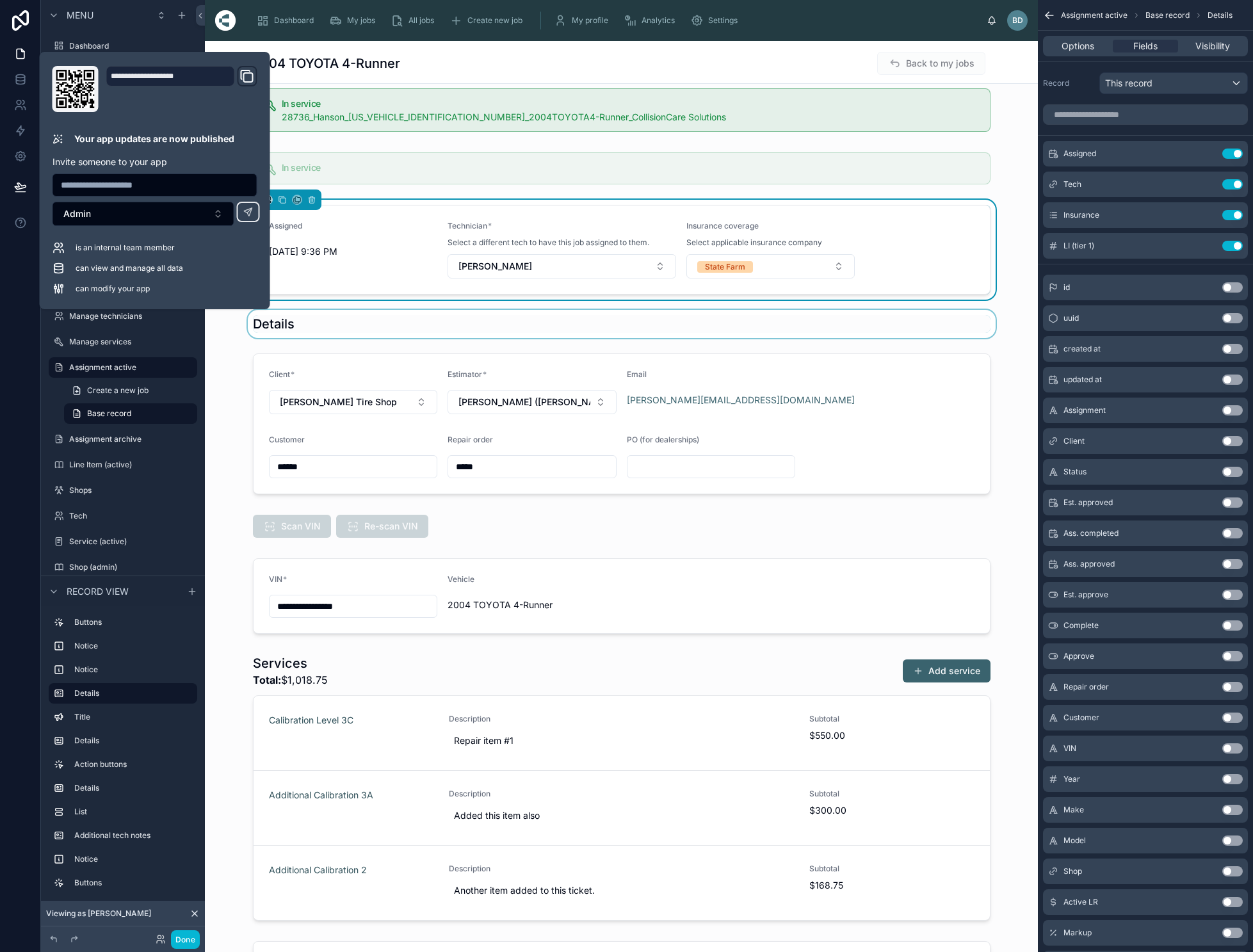
drag, startPoint x: 675, startPoint y: 333, endPoint x: 701, endPoint y: 318, distance: 30.0
click at [675, 333] on div at bounding box center [622, 323] width 833 height 28
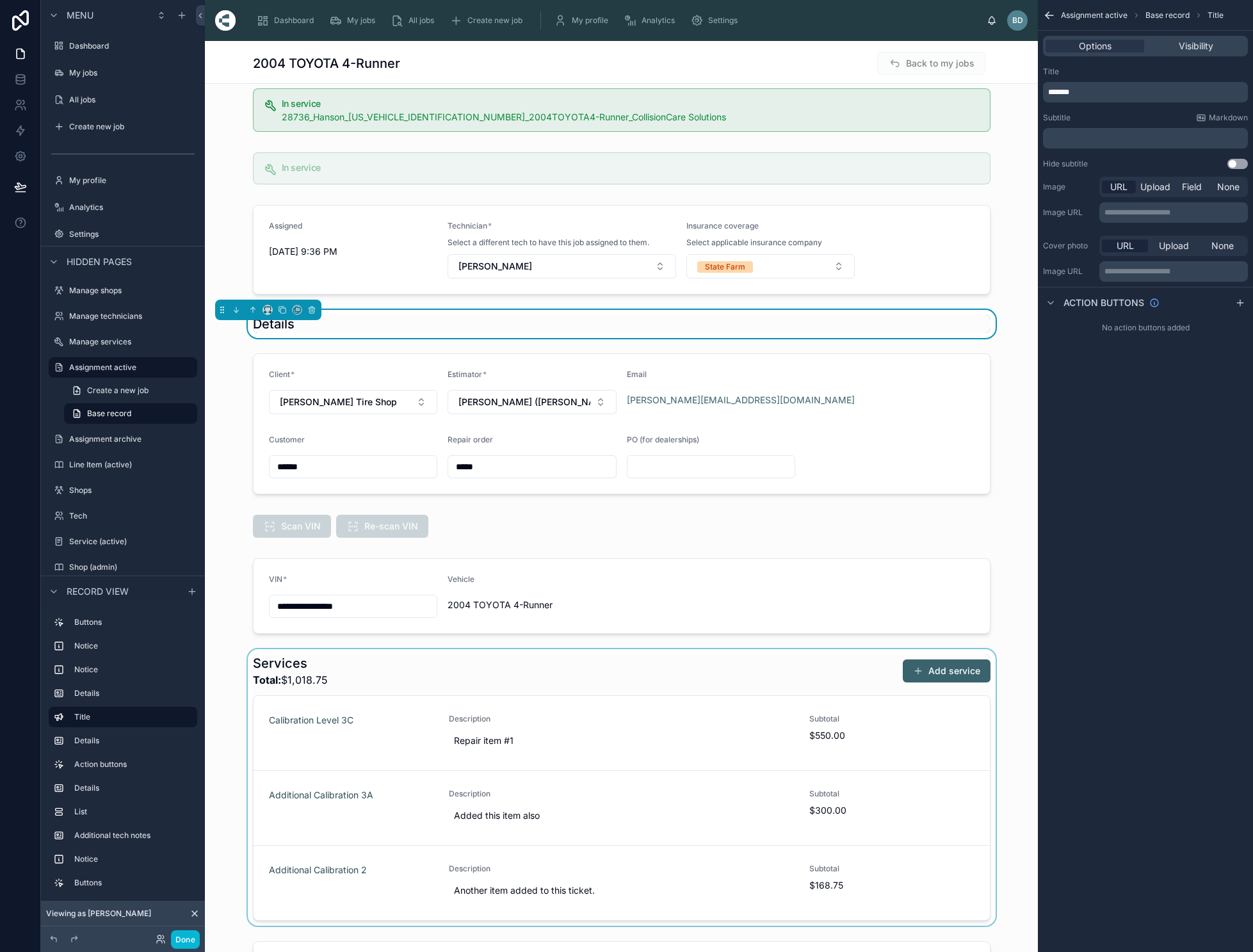
click at [782, 675] on div at bounding box center [622, 787] width 833 height 277
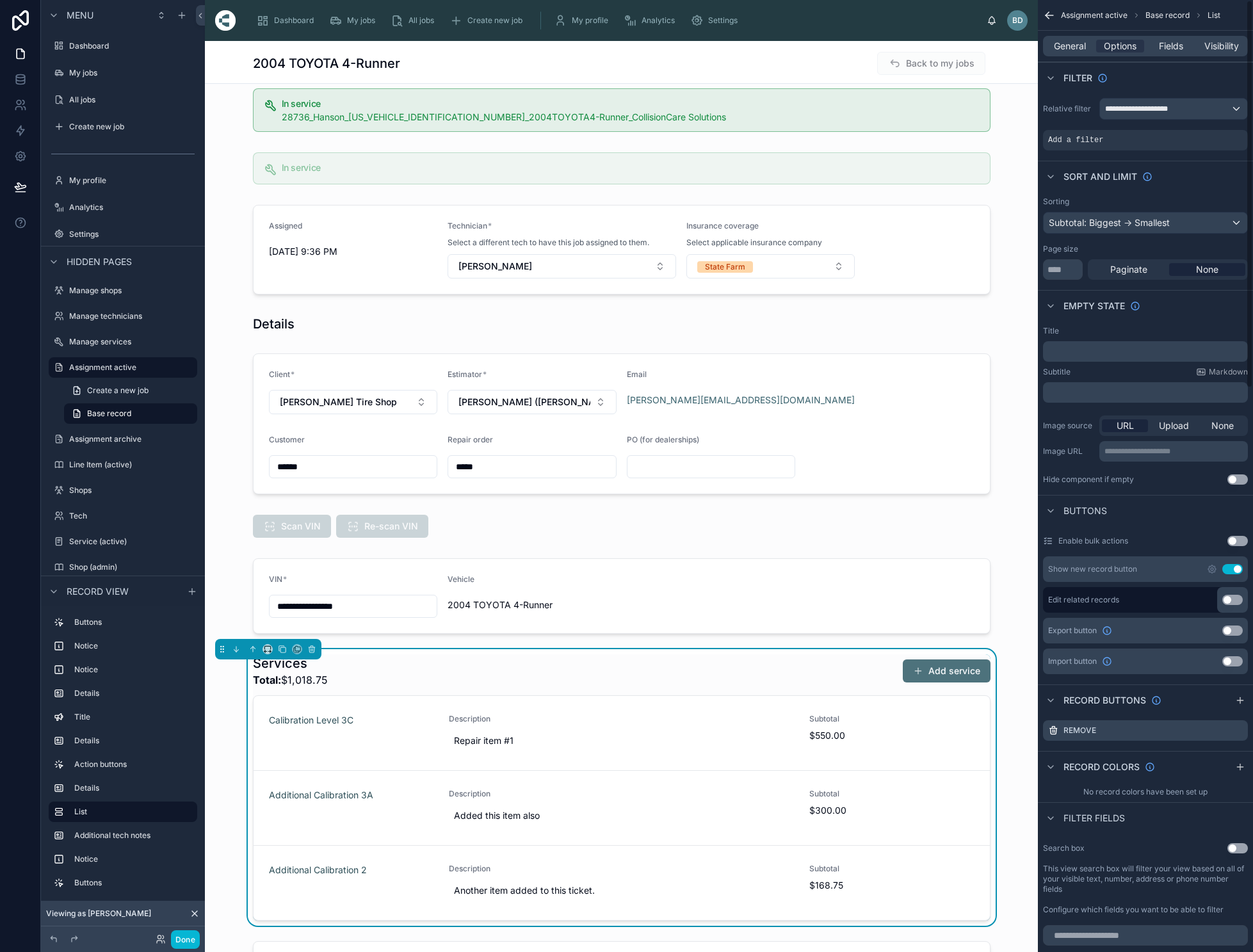
click at [955, 670] on button "Add service" at bounding box center [947, 671] width 88 height 23
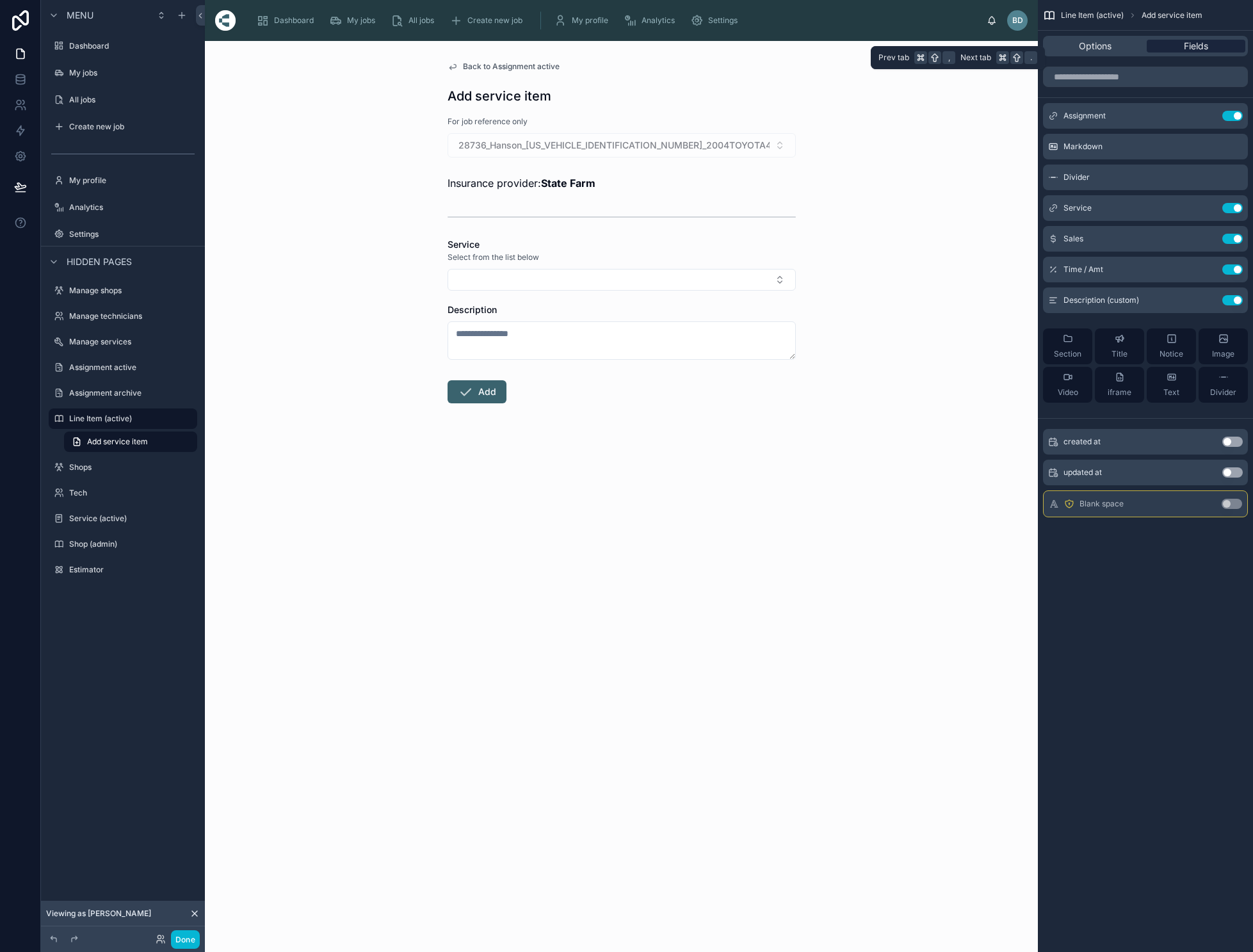
click at [1193, 45] on span "Fields" at bounding box center [1196, 45] width 24 height 13
click at [494, 65] on span "Back to Assignment active" at bounding box center [511, 67] width 97 height 11
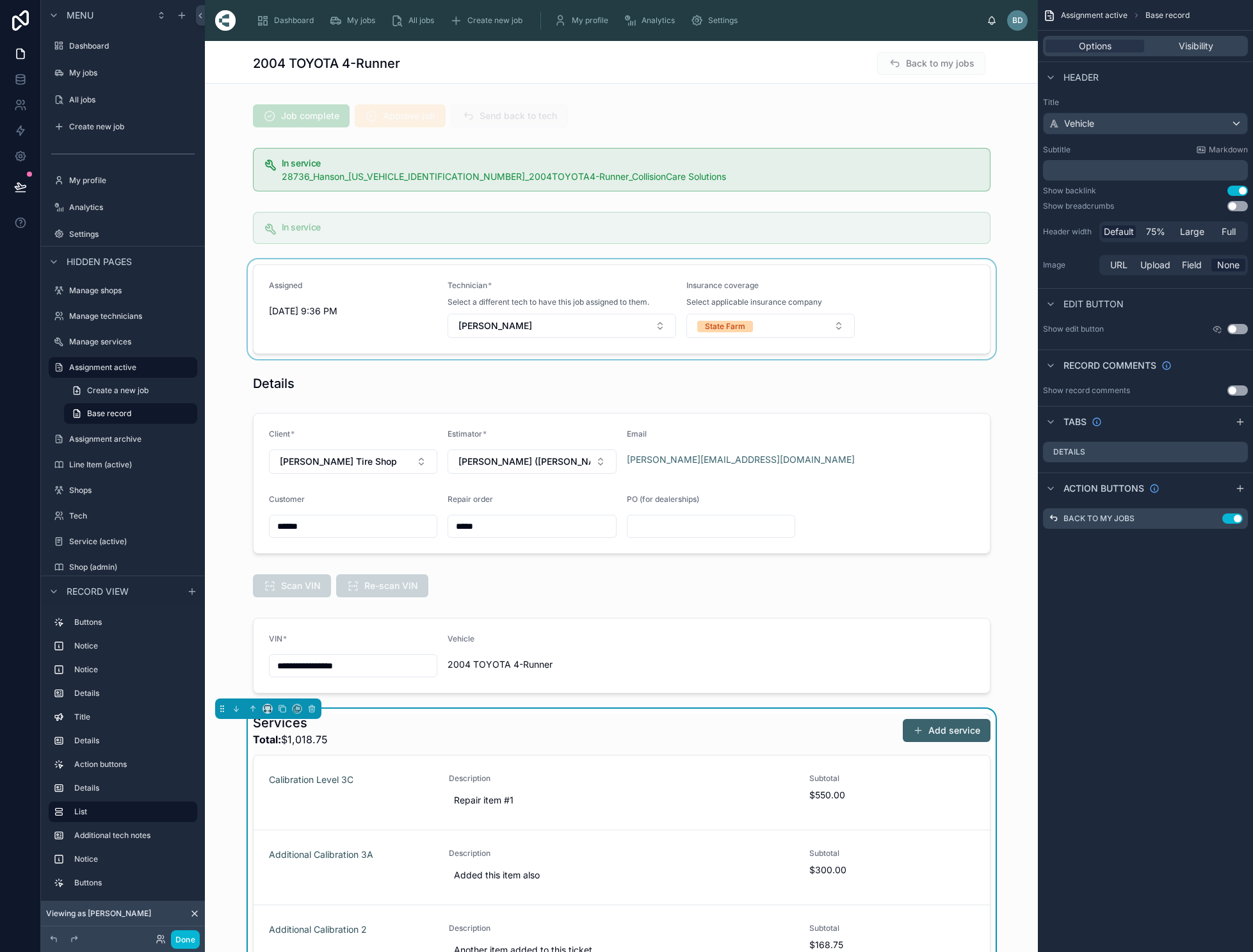
click at [920, 283] on div at bounding box center [622, 309] width 833 height 100
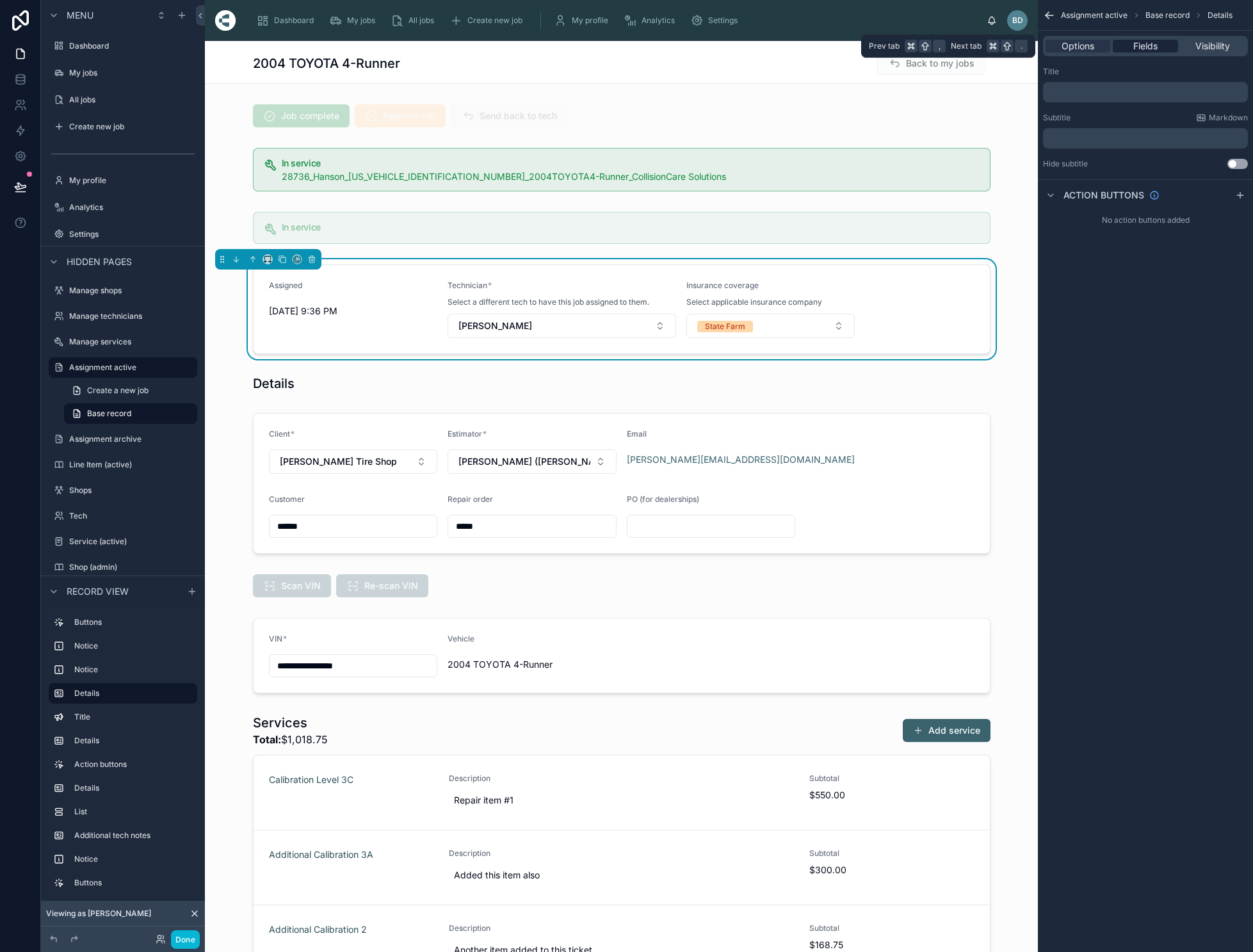
click at [1142, 47] on div "Fields" at bounding box center [1146, 45] width 65 height 13
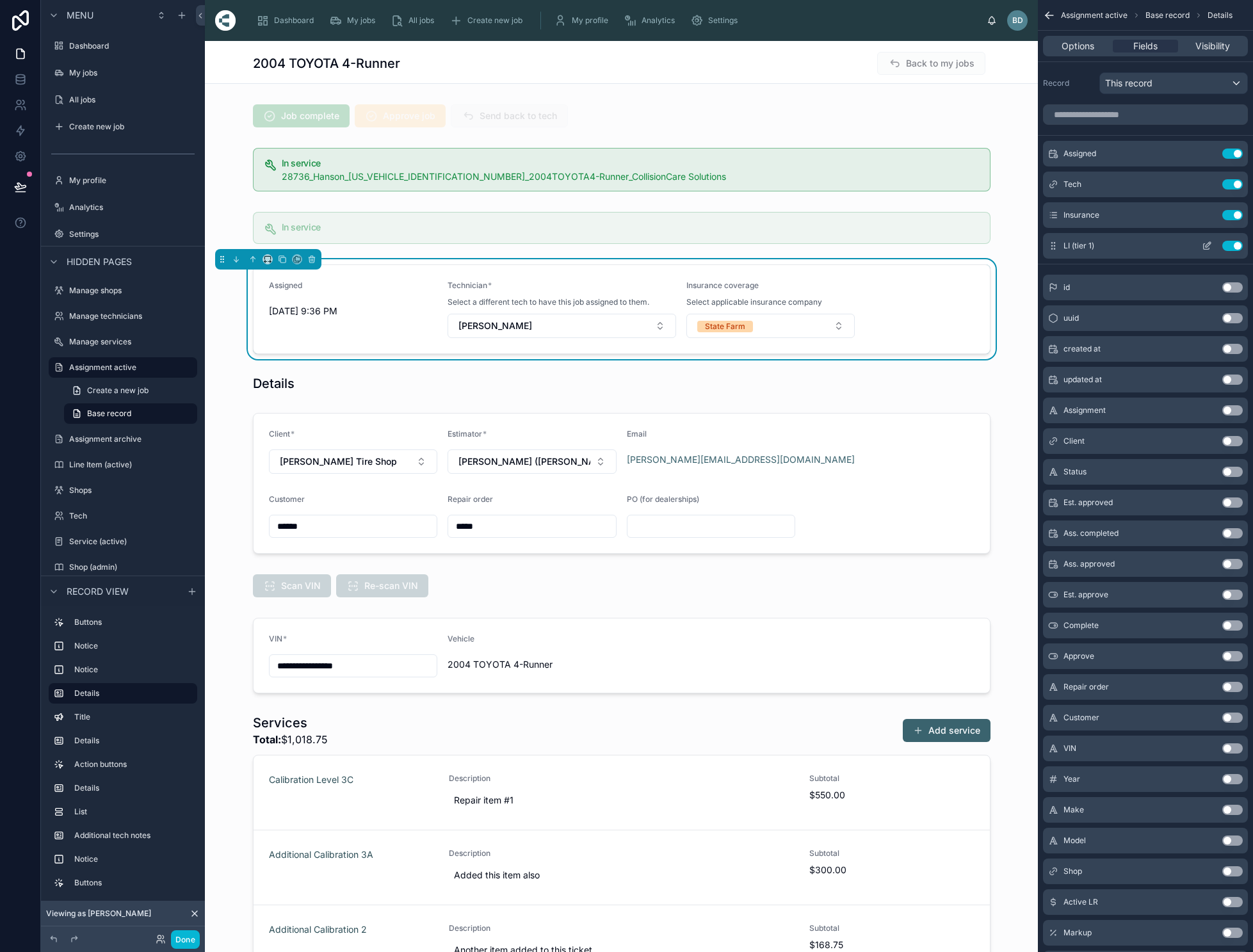
click at [1240, 242] on button "Use setting" at bounding box center [1233, 246] width 20 height 11
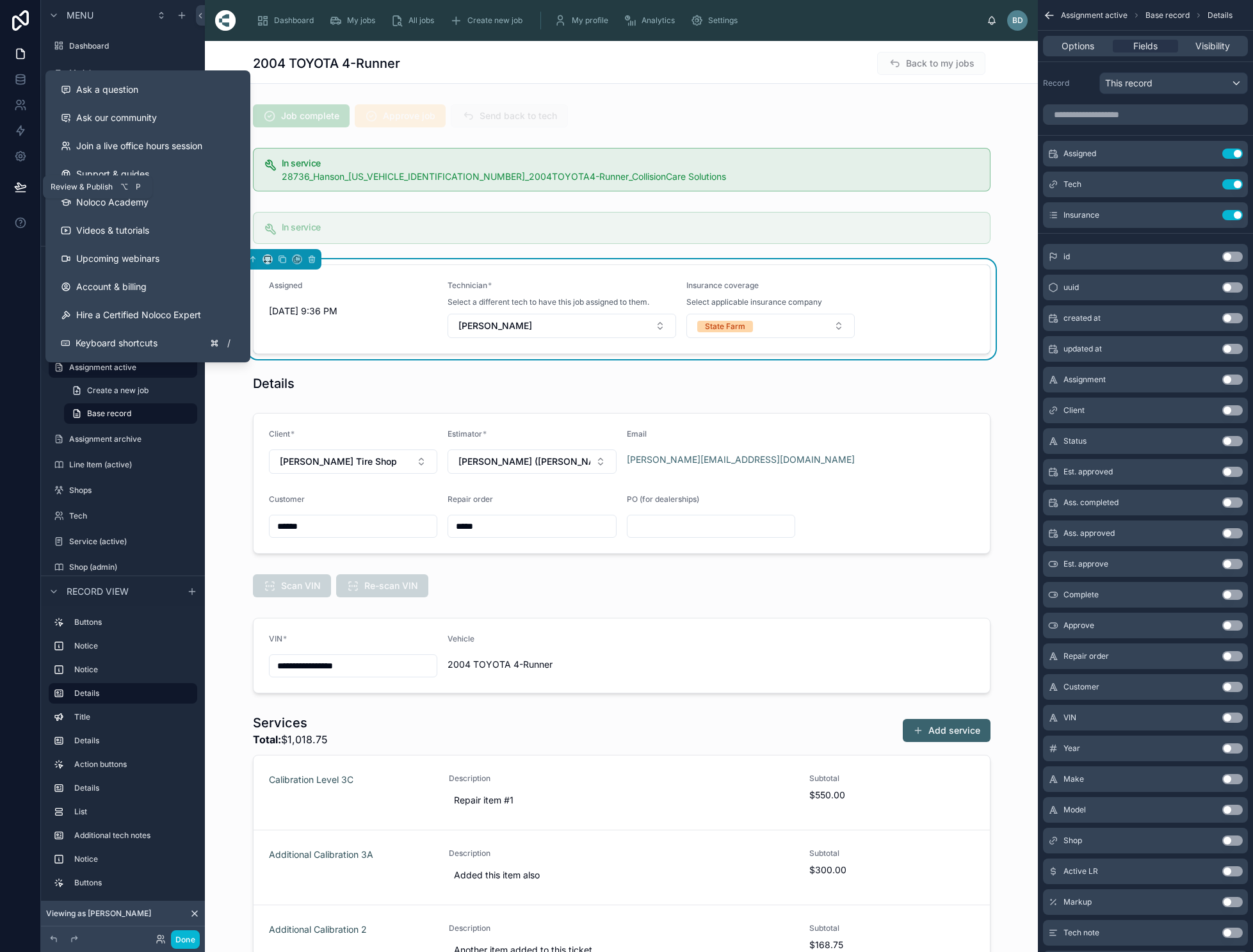
click at [18, 187] on icon at bounding box center [20, 186] width 11 height 7
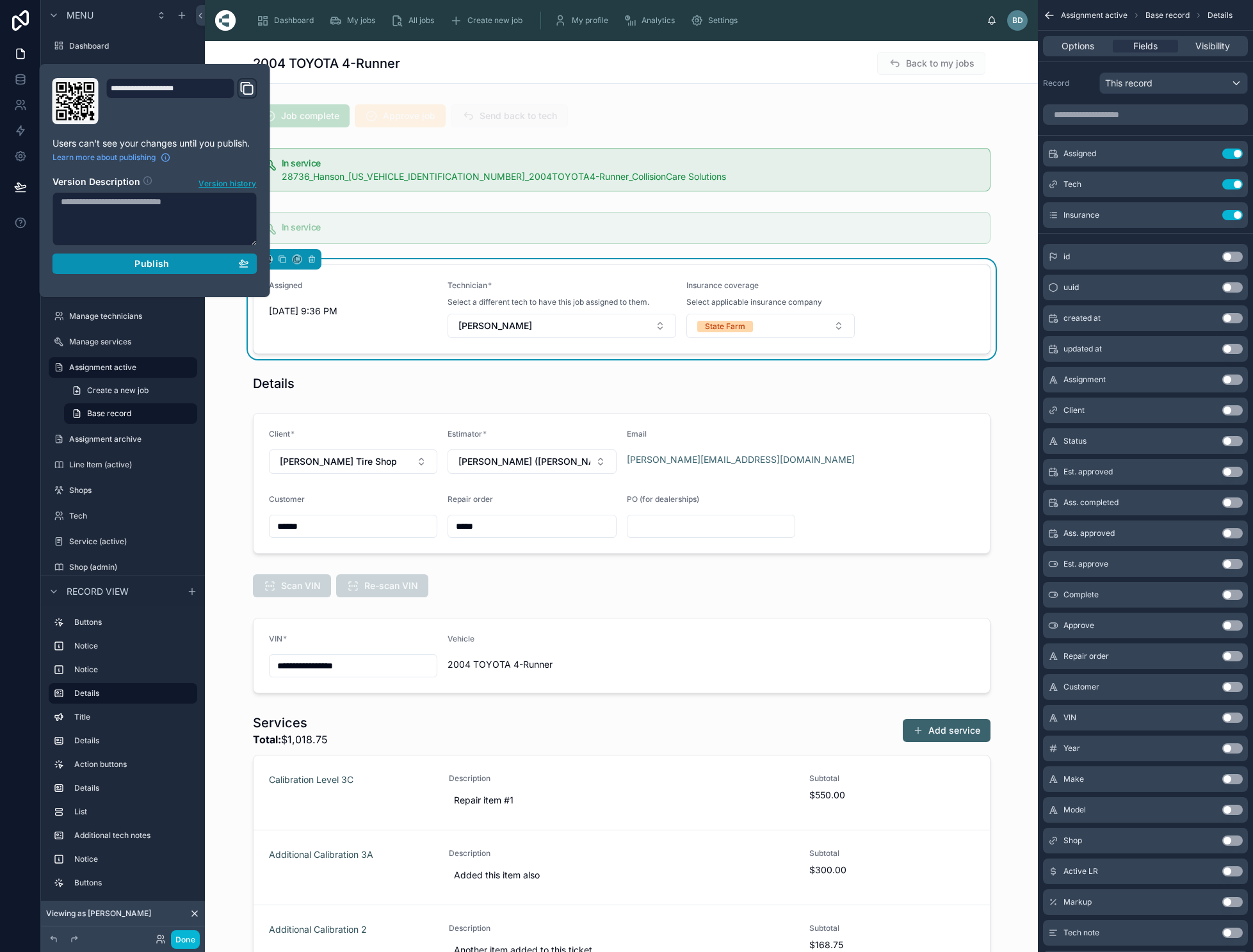
click at [121, 258] on button "Publish" at bounding box center [155, 264] width 205 height 20
